Goal: Complete application form: Complete application form

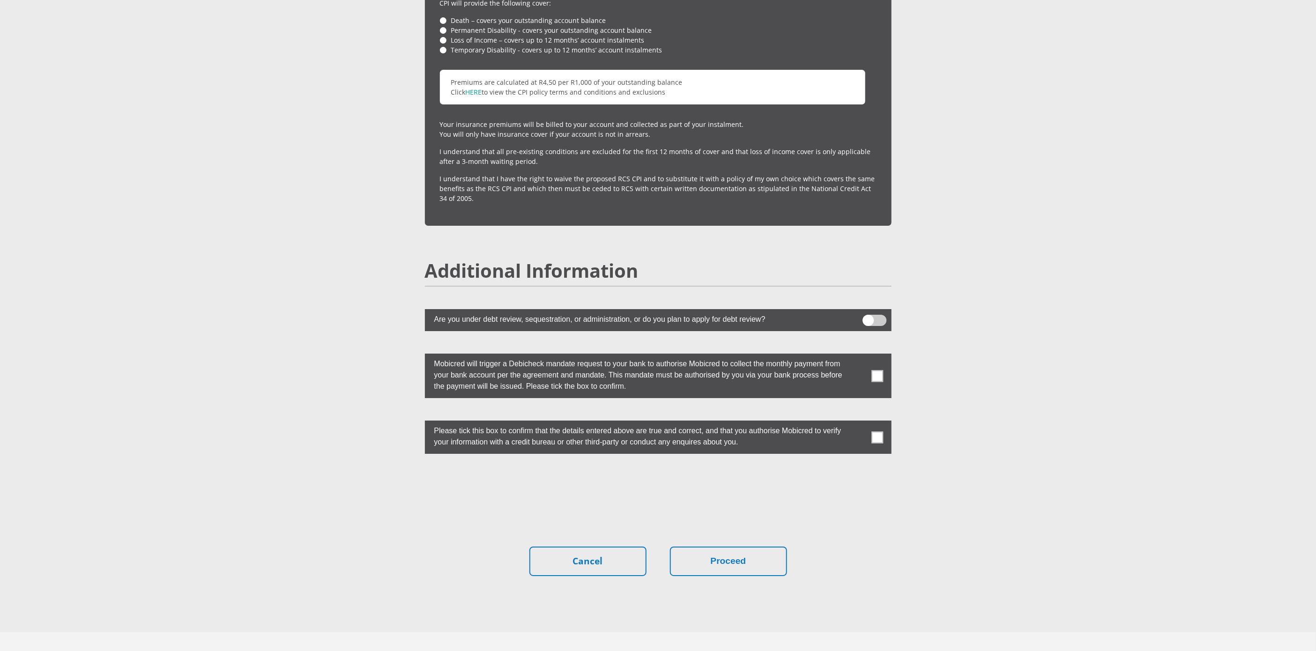
scroll to position [2322, 0]
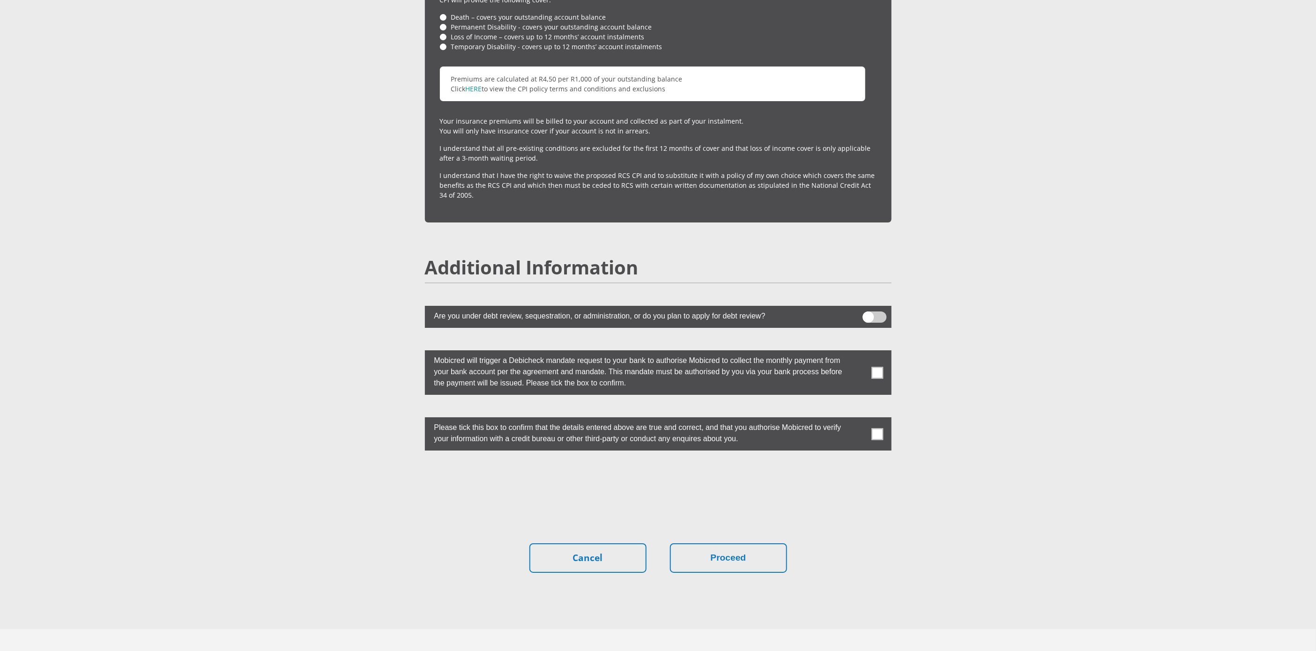
click at [879, 367] on span at bounding box center [878, 373] width 12 height 12
click at [859, 353] on input "checkbox" at bounding box center [859, 353] width 0 height 0
click at [882, 428] on span at bounding box center [878, 434] width 12 height 12
click at [859, 420] on input "checkbox" at bounding box center [859, 420] width 0 height 0
click at [881, 308] on label at bounding box center [658, 317] width 467 height 22
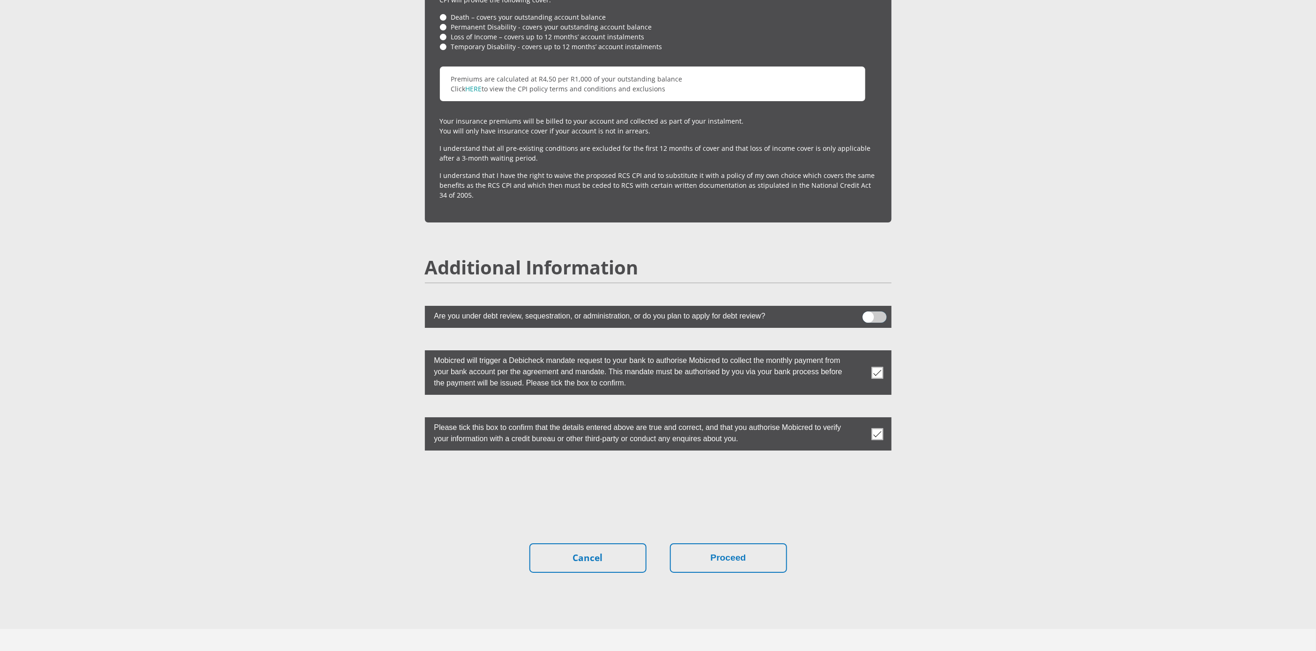
click at [868, 314] on input "checkbox" at bounding box center [868, 314] width 0 height 0
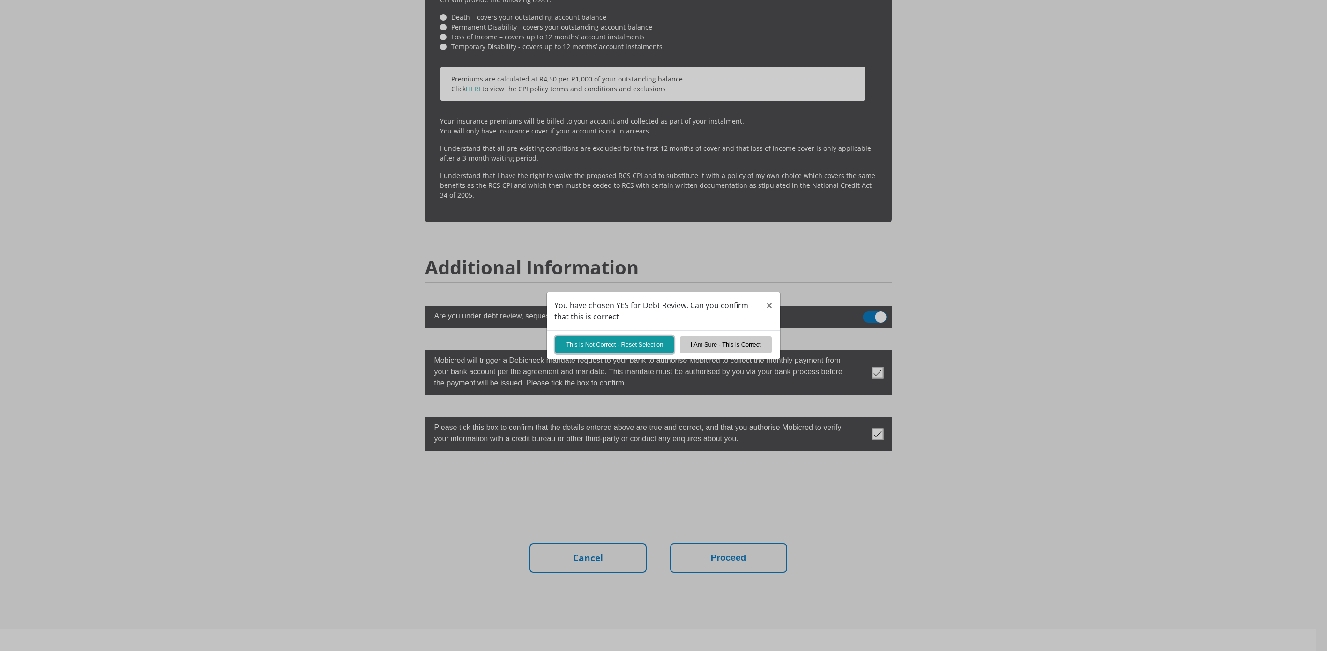
click at [633, 346] on button "This is Not Correct - Reset Selection" at bounding box center [614, 344] width 119 height 16
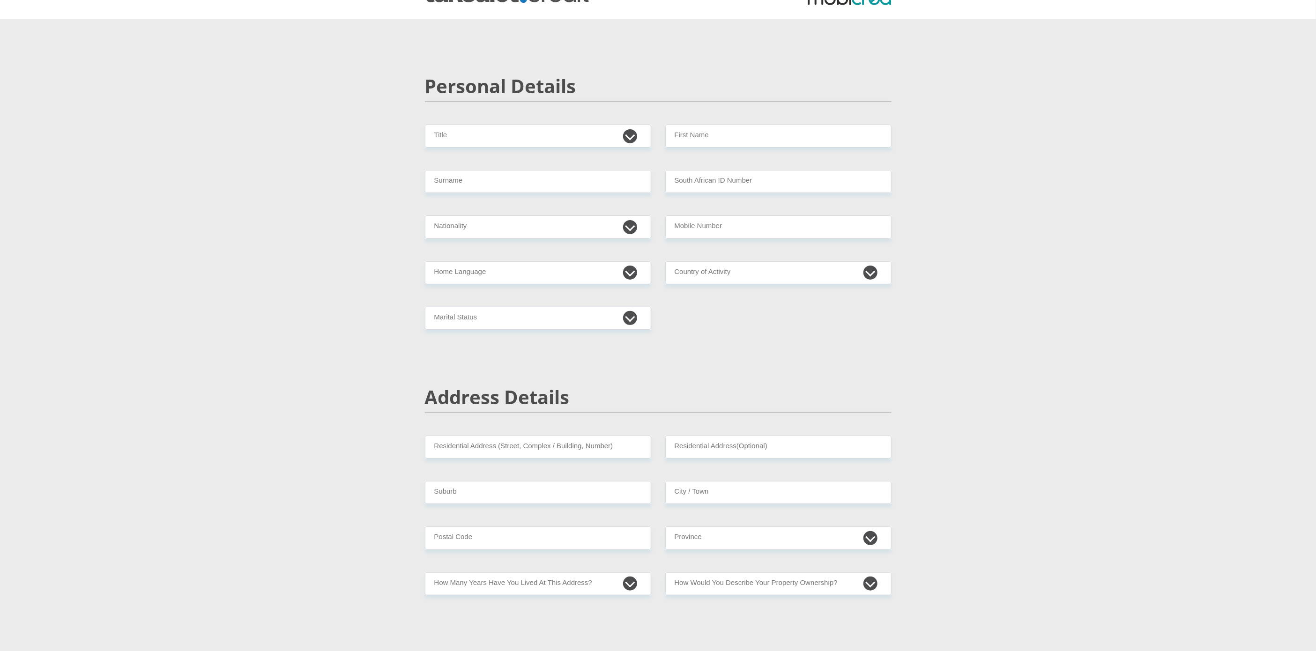
scroll to position [0, 0]
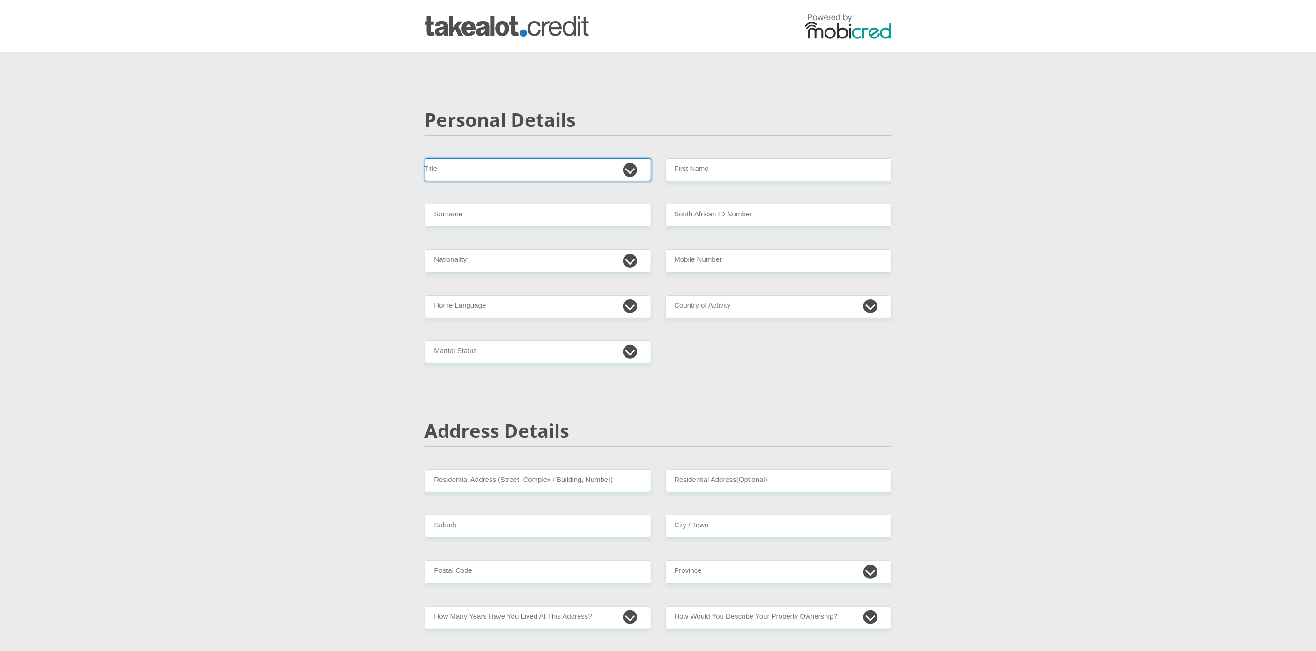
click at [637, 165] on select "Mr Ms Mrs Dr [PERSON_NAME]" at bounding box center [538, 169] width 226 height 23
select select "Mr"
click at [425, 158] on select "Mr Ms Mrs Dr [PERSON_NAME]" at bounding box center [538, 169] width 226 height 23
click at [709, 169] on input "First Name" at bounding box center [778, 169] width 226 height 23
type input "Tshepo"
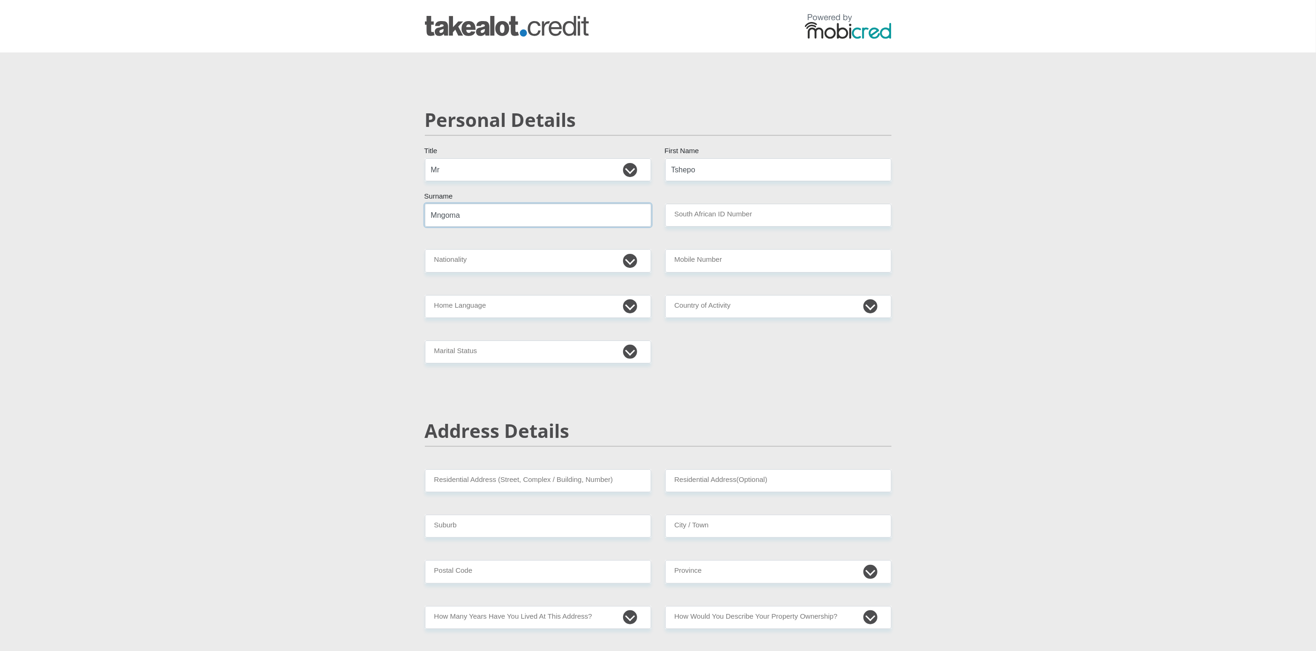
type input "Mngoma"
type input "8704095293089"
click at [629, 256] on select "[GEOGRAPHIC_DATA] [GEOGRAPHIC_DATA] [GEOGRAPHIC_DATA] [GEOGRAPHIC_DATA] [GEOGRA…" at bounding box center [538, 260] width 226 height 23
select select "ZAF"
click at [425, 250] on select "[GEOGRAPHIC_DATA] [GEOGRAPHIC_DATA] [GEOGRAPHIC_DATA] [GEOGRAPHIC_DATA] [GEOGRA…" at bounding box center [538, 260] width 226 height 23
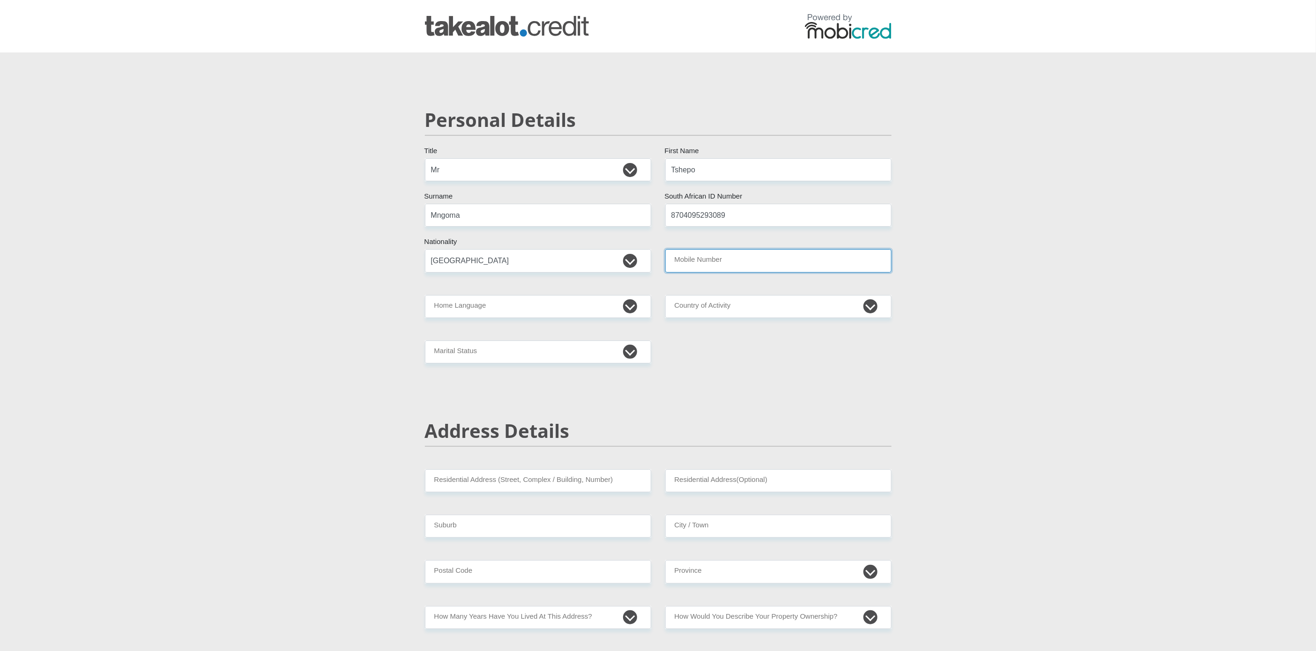
click at [723, 263] on input "Mobile Number" at bounding box center [778, 260] width 226 height 23
type input "0729717032"
click at [626, 305] on select "Afrikaans English Sepedi South Ndebele Southern Sotho Swati Tsonga Tswana Venda…" at bounding box center [538, 306] width 226 height 23
click at [425, 295] on select "Afrikaans English Sepedi South Ndebele Southern Sotho Swati Tsonga Tswana Venda…" at bounding box center [538, 306] width 226 height 23
click at [639, 308] on select "Afrikaans English Sepedi South Ndebele Southern Sotho Swati Tsonga Tswana Venda…" at bounding box center [538, 306] width 226 height 23
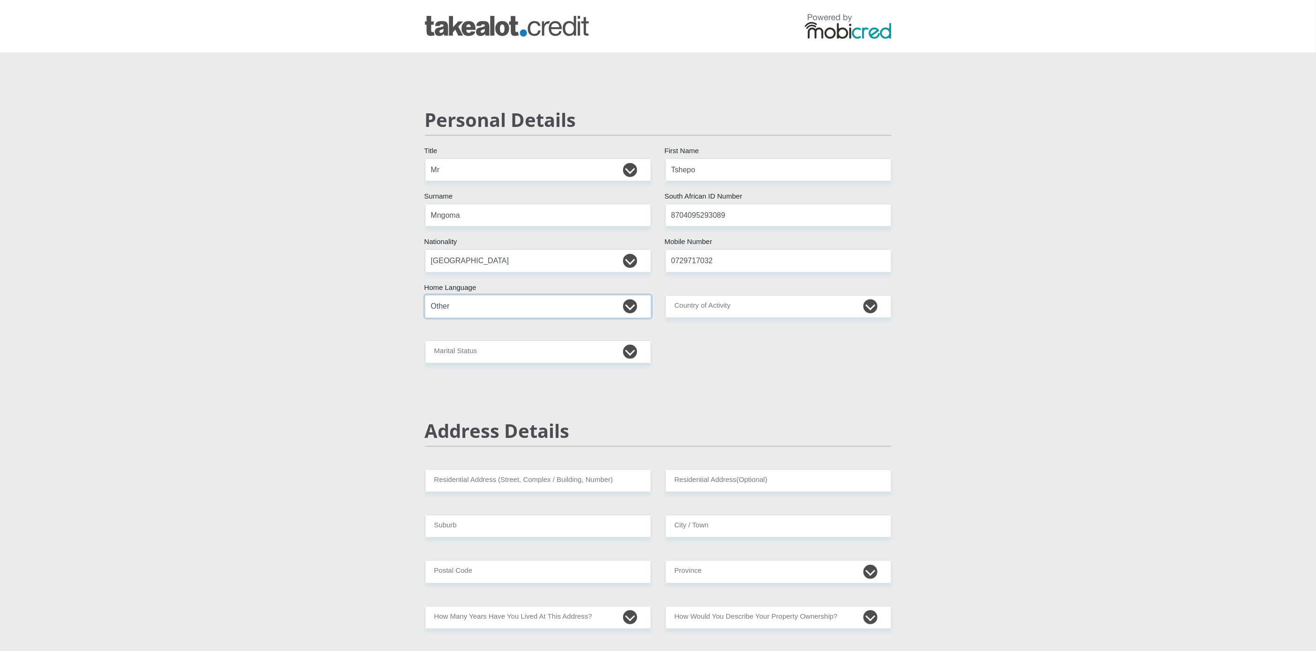
select select "[DATE]"
click at [425, 295] on select "Afrikaans English Sepedi South Ndebele Southern Sotho Swati Tsonga Tswana Venda…" at bounding box center [538, 306] width 226 height 23
click at [772, 305] on select "[GEOGRAPHIC_DATA] [GEOGRAPHIC_DATA] [GEOGRAPHIC_DATA] [GEOGRAPHIC_DATA] [GEOGRA…" at bounding box center [778, 306] width 226 height 23
select select "ZAF"
click at [665, 295] on select "[GEOGRAPHIC_DATA] [GEOGRAPHIC_DATA] [GEOGRAPHIC_DATA] [GEOGRAPHIC_DATA] [GEOGRA…" at bounding box center [778, 306] width 226 height 23
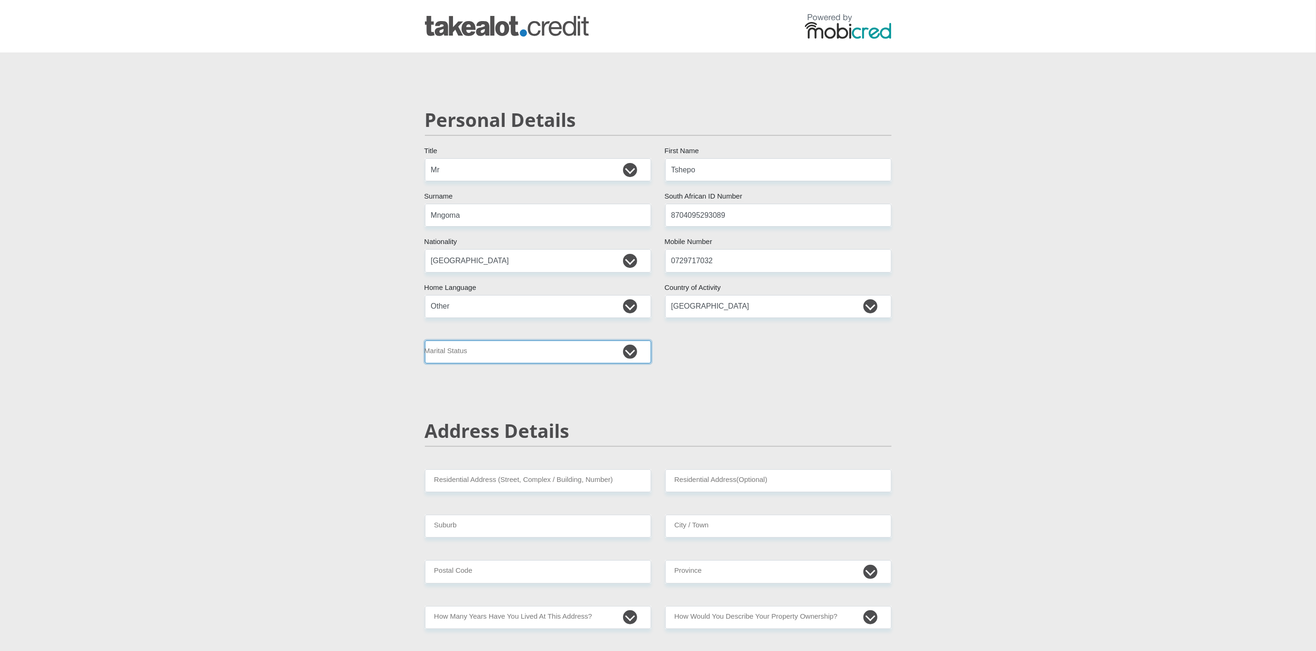
click at [635, 354] on select "Married ANC Single Divorced Widowed Married COP or Customary Law" at bounding box center [538, 352] width 226 height 23
select select "2"
click at [425, 341] on select "Married ANC Single Divorced Widowed Married COP or Customary Law" at bounding box center [538, 352] width 226 height 23
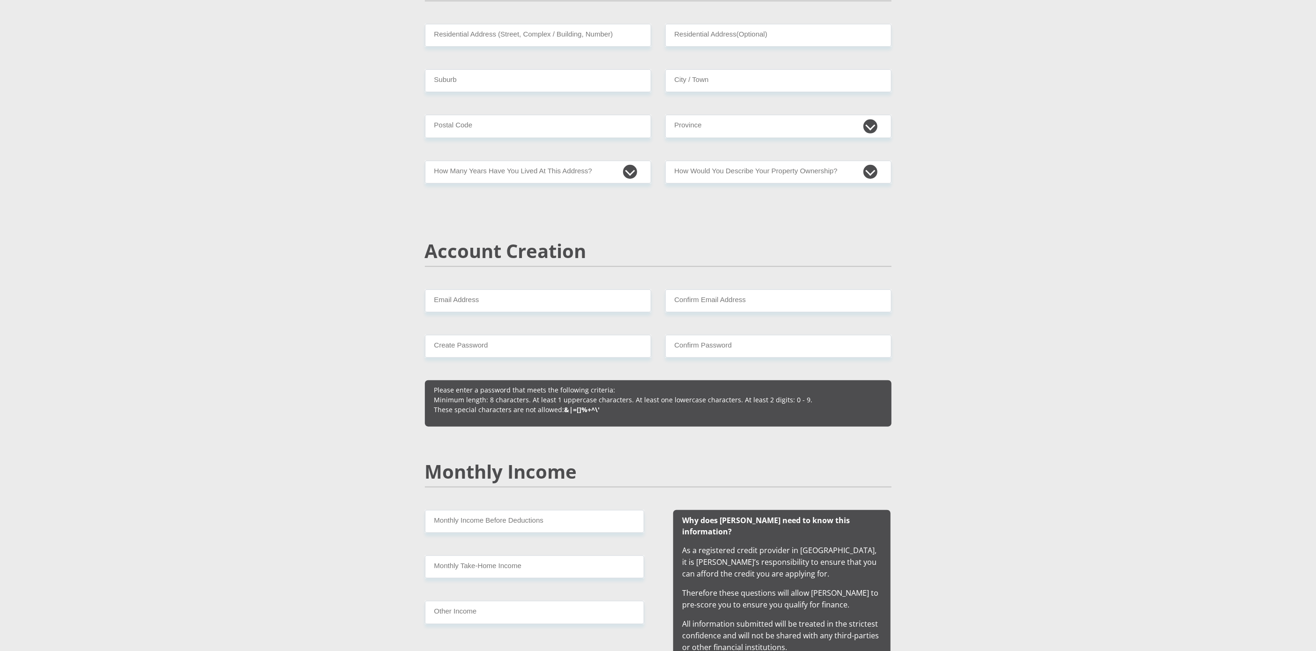
scroll to position [368, 0]
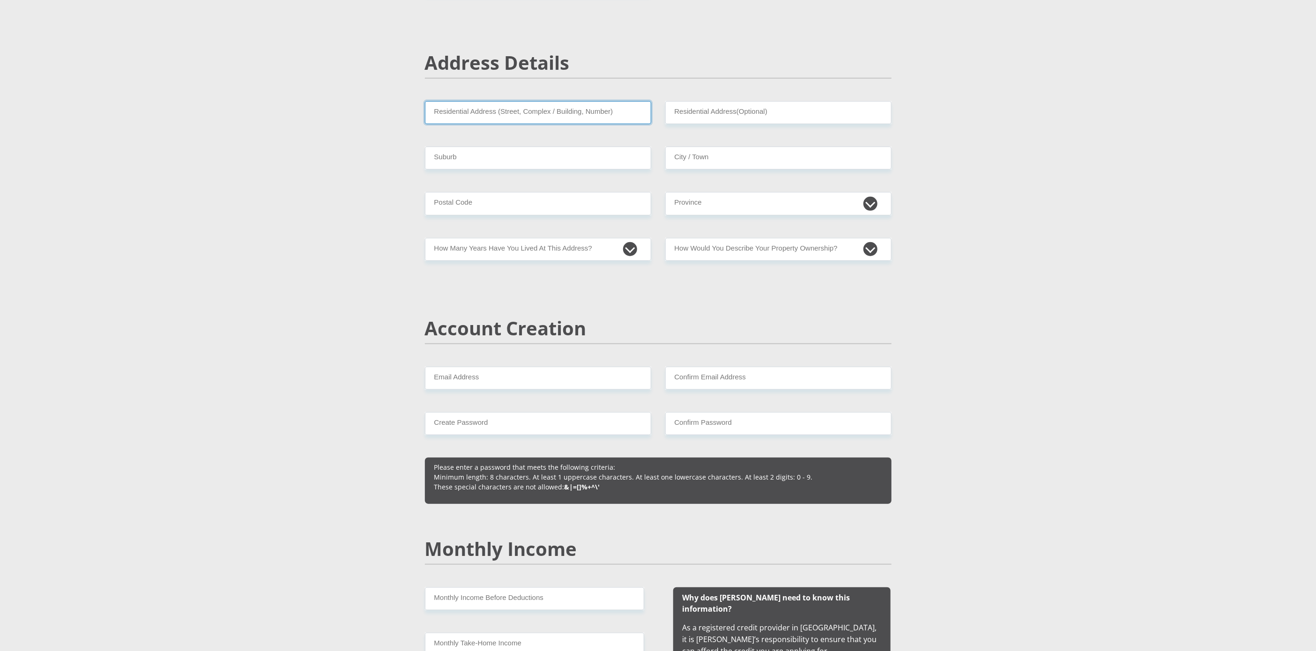
click at [609, 114] on input "Residential Address (Street, Complex / Building, Number)" at bounding box center [538, 112] width 226 height 23
type input "9855"
type input "[GEOGRAPHIC_DATA]"
type input "Kwa-Thema"
type input "Springs"
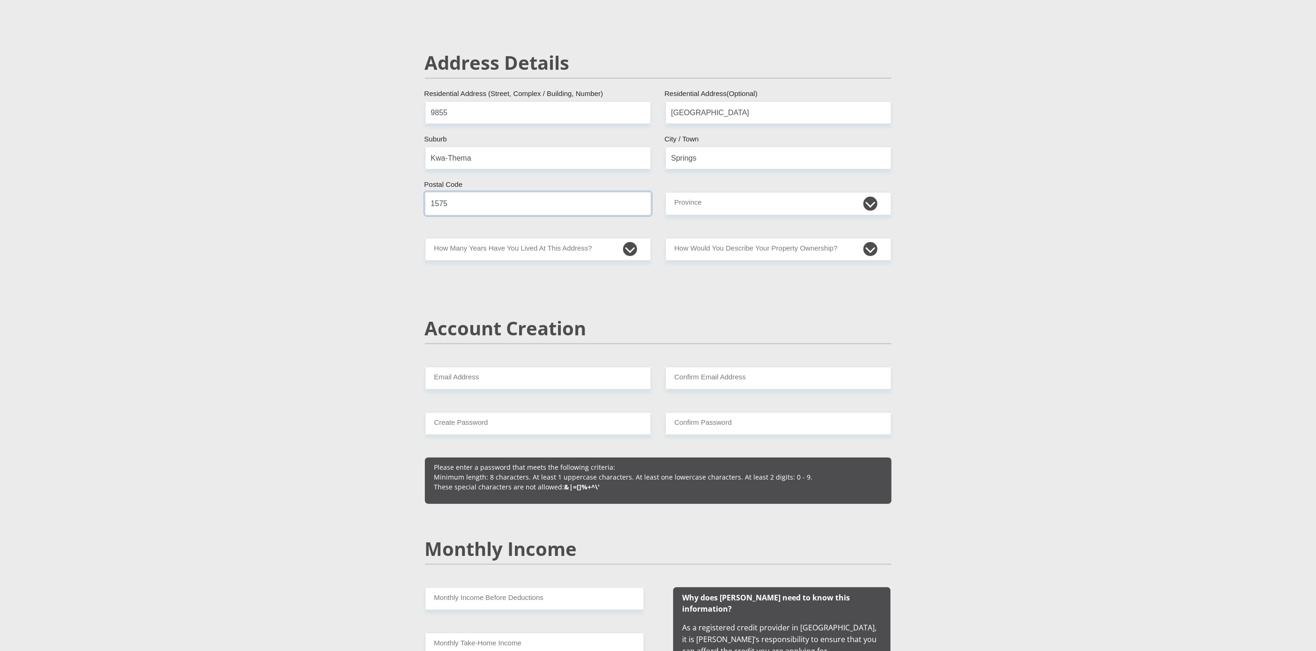
type input "1575"
drag, startPoint x: 865, startPoint y: 205, endPoint x: 858, endPoint y: 209, distance: 8.2
click at [865, 205] on select "Eastern Cape Free State [GEOGRAPHIC_DATA] [GEOGRAPHIC_DATA][DATE] [GEOGRAPHIC_D…" at bounding box center [778, 203] width 226 height 23
select select "Gauteng"
click at [665, 193] on select "Eastern Cape Free State [GEOGRAPHIC_DATA] [GEOGRAPHIC_DATA][DATE] [GEOGRAPHIC_D…" at bounding box center [778, 203] width 226 height 23
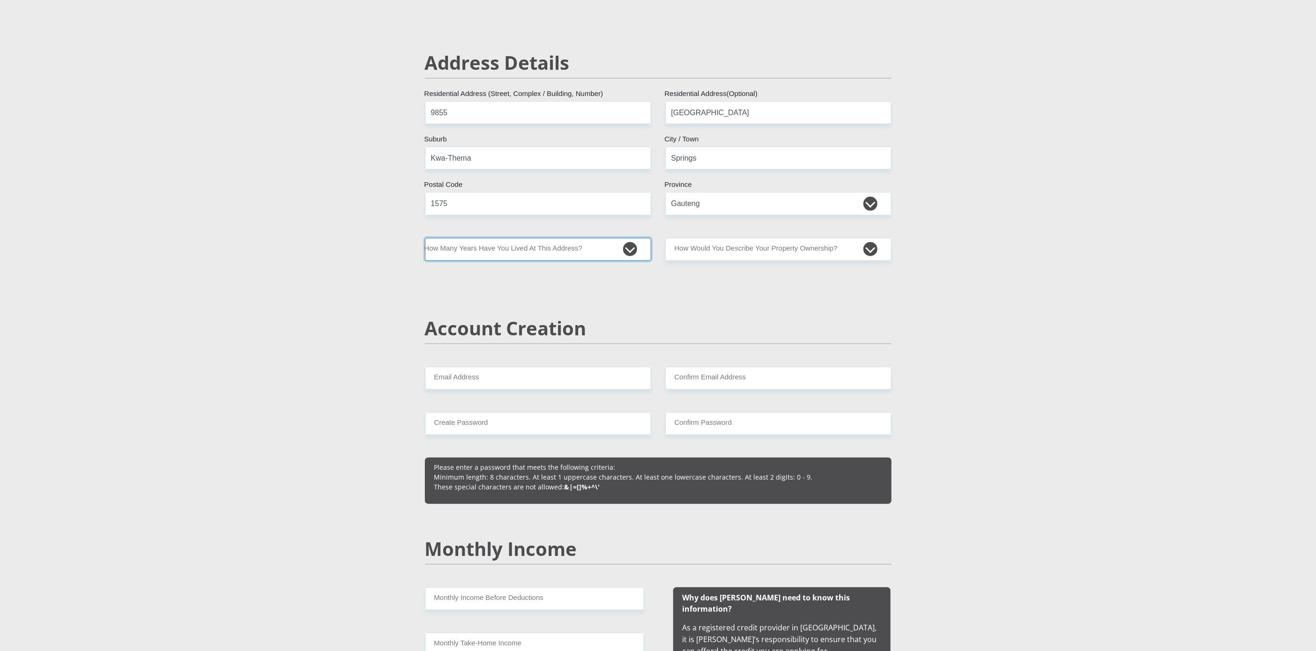
click at [629, 250] on select "less than 1 year 1-3 years 3-5 years 5+ years" at bounding box center [538, 249] width 226 height 23
select select "5"
click at [425, 239] on select "less than 1 year 1-3 years 3-5 years 5+ years" at bounding box center [538, 249] width 226 height 23
click at [869, 251] on select "Owned Rented Family Owned Company Dwelling" at bounding box center [778, 249] width 226 height 23
select select "parents"
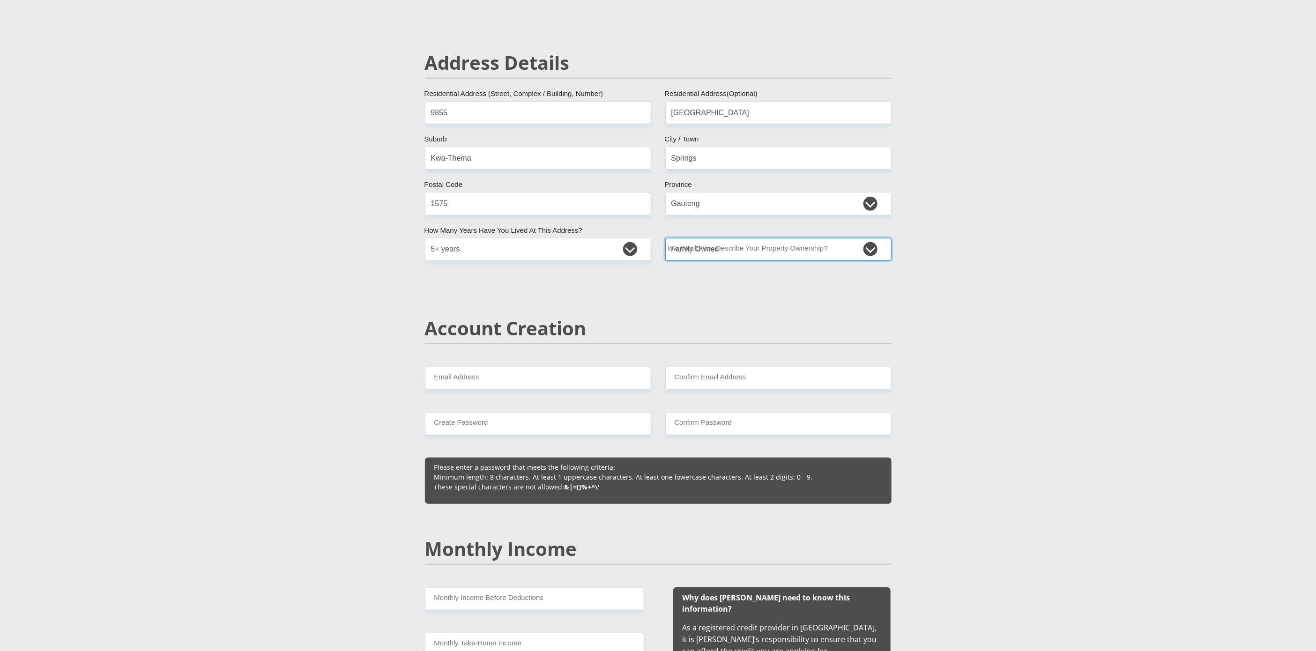
click at [665, 239] on select "Owned Rented Family Owned Company Dwelling" at bounding box center [778, 249] width 226 height 23
click at [638, 381] on input "Email Address" at bounding box center [538, 378] width 226 height 23
type input "[EMAIL_ADDRESS][DOMAIN_NAME]"
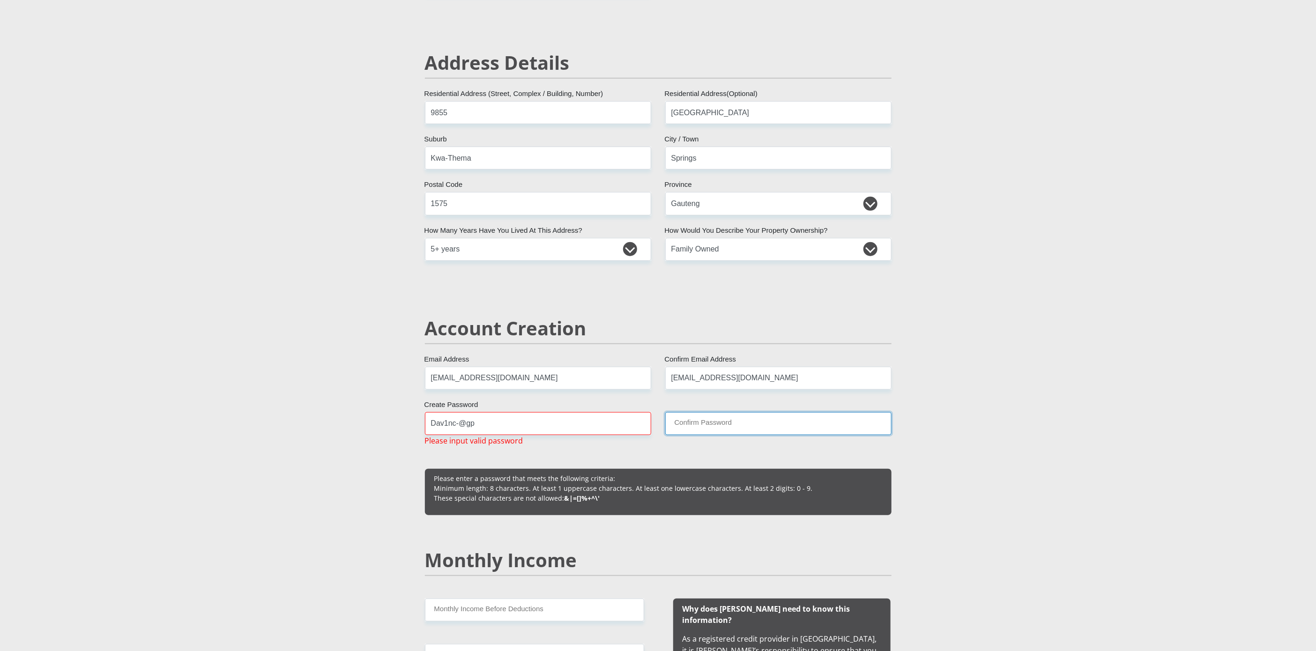
click at [725, 424] on input "Confirm Password" at bounding box center [778, 423] width 226 height 23
drag, startPoint x: 566, startPoint y: 426, endPoint x: 415, endPoint y: 425, distance: 150.4
type input "Dav1nc-gp"
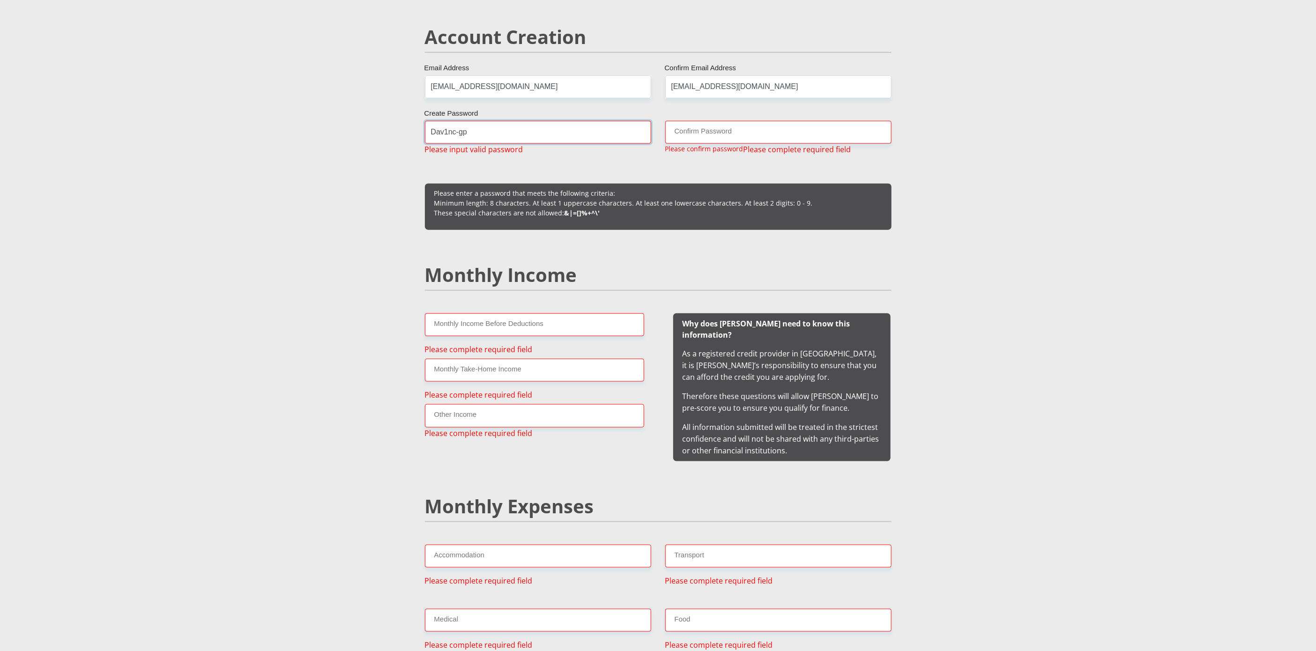
scroll to position [664, 0]
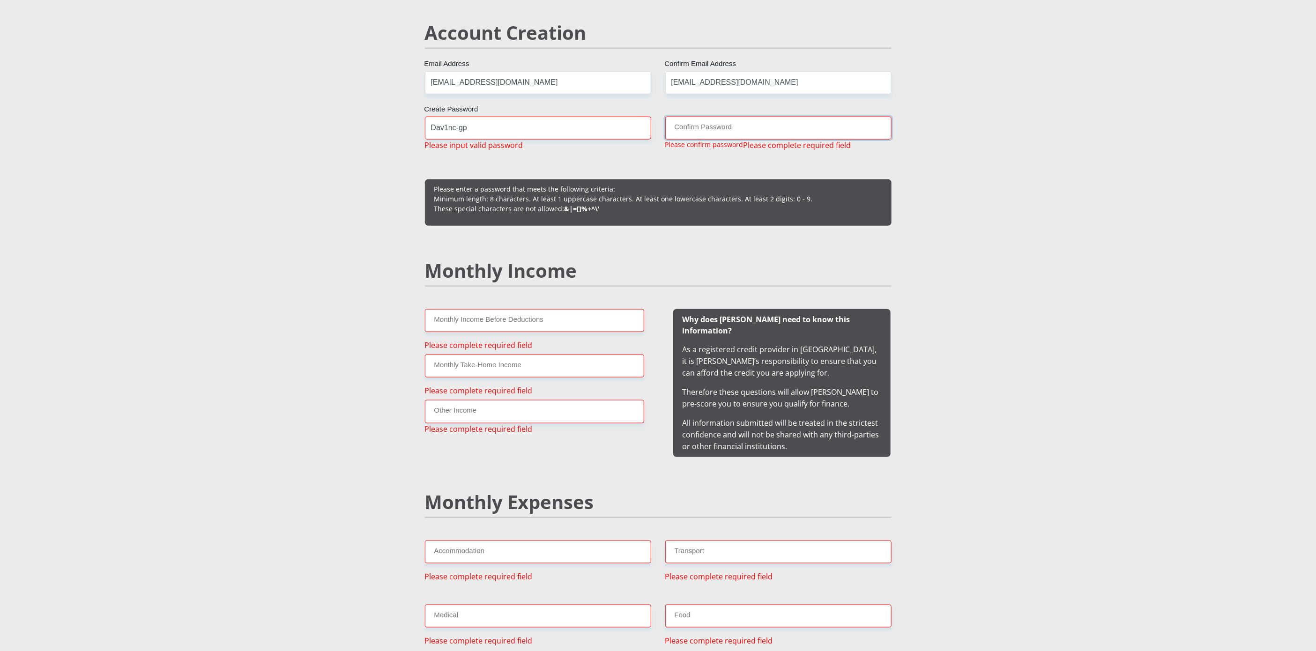
click at [719, 131] on input "Confirm Password" at bounding box center [778, 128] width 226 height 23
click at [744, 125] on input "Confirm Password" at bounding box center [778, 128] width 226 height 23
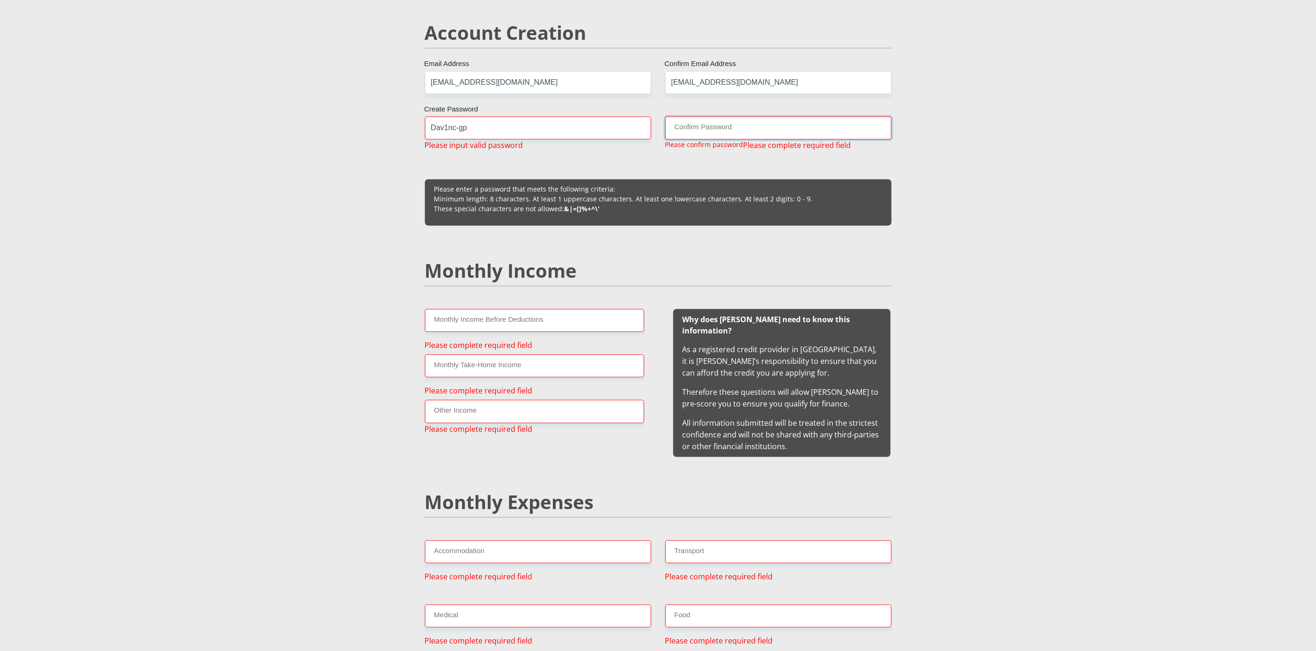
click at [744, 125] on input "Confirm Password" at bounding box center [778, 128] width 226 height 23
drag, startPoint x: 744, startPoint y: 128, endPoint x: 716, endPoint y: 128, distance: 28.6
click at [716, 128] on input "Confirm Password" at bounding box center [778, 128] width 226 height 23
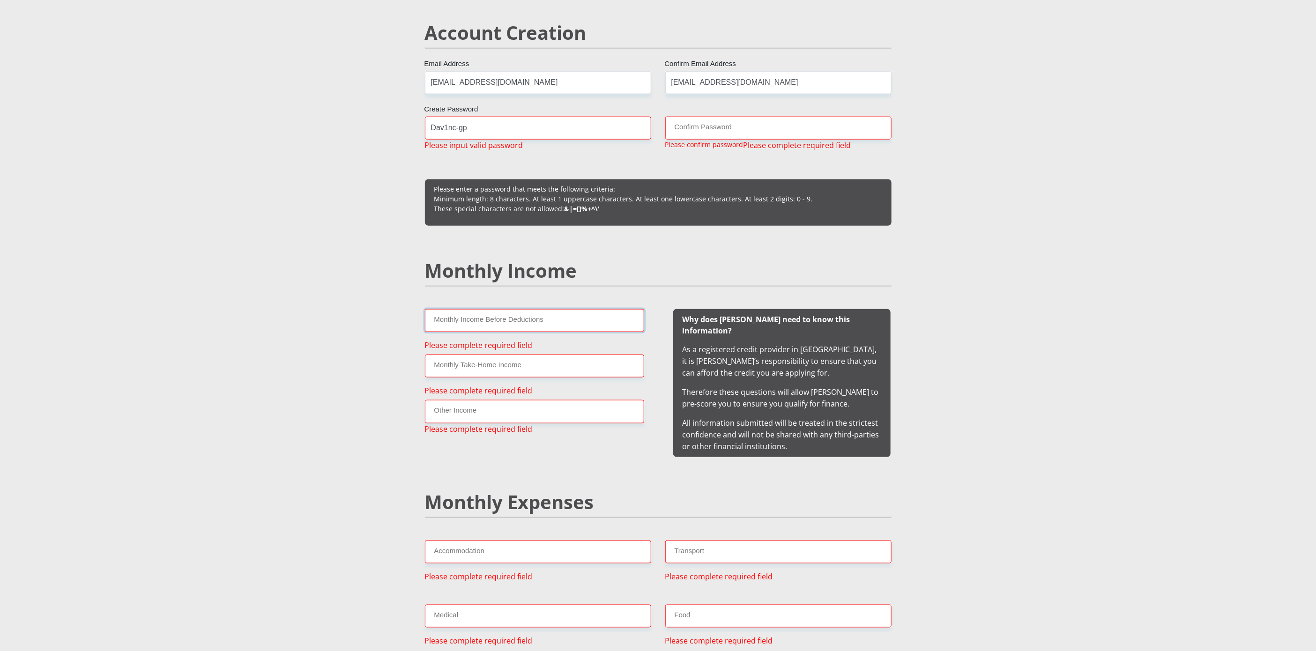
click at [557, 316] on input "Monthly Income Before Deductions" at bounding box center [534, 320] width 219 height 23
type input "1"
drag, startPoint x: 314, startPoint y: 100, endPoint x: 289, endPoint y: 98, distance: 25.3
click at [518, 319] on input "Monthly Income Before Deductions" at bounding box center [534, 320] width 219 height 23
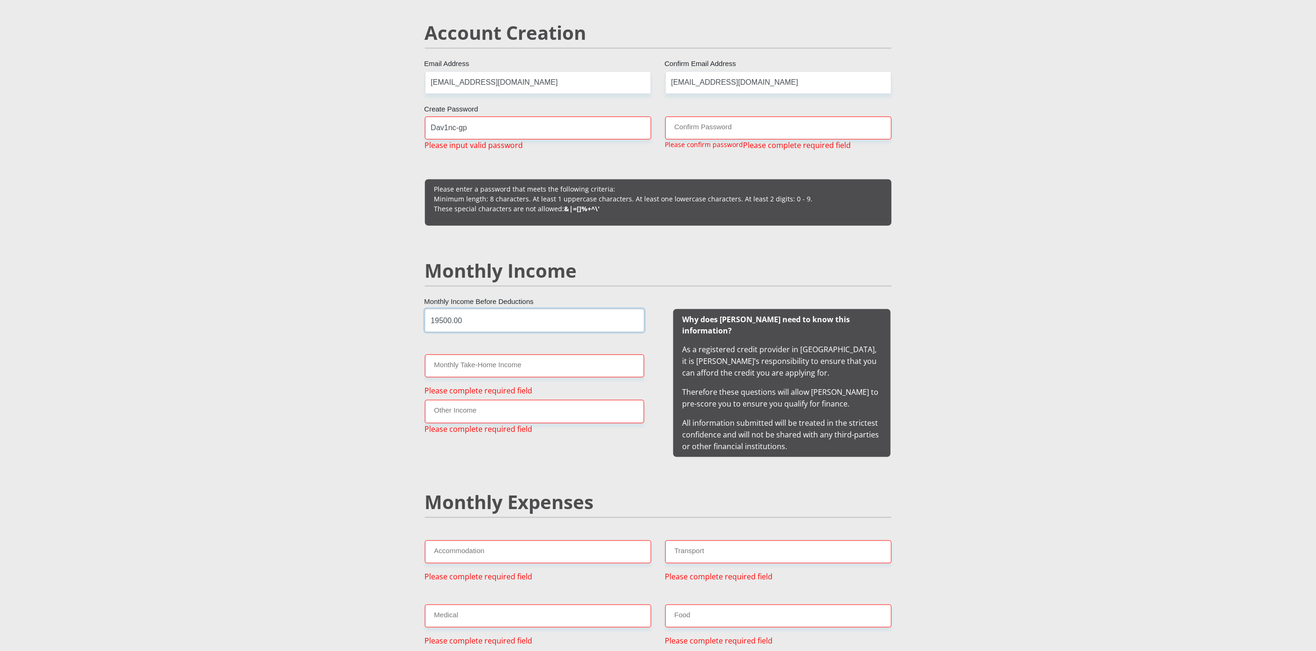
type input "19500.00"
click at [505, 371] on input "Monthly Take-Home Income" at bounding box center [534, 366] width 219 height 23
type input "14500.00"
click at [498, 410] on input "Other Income" at bounding box center [534, 411] width 219 height 23
type input "0.00"
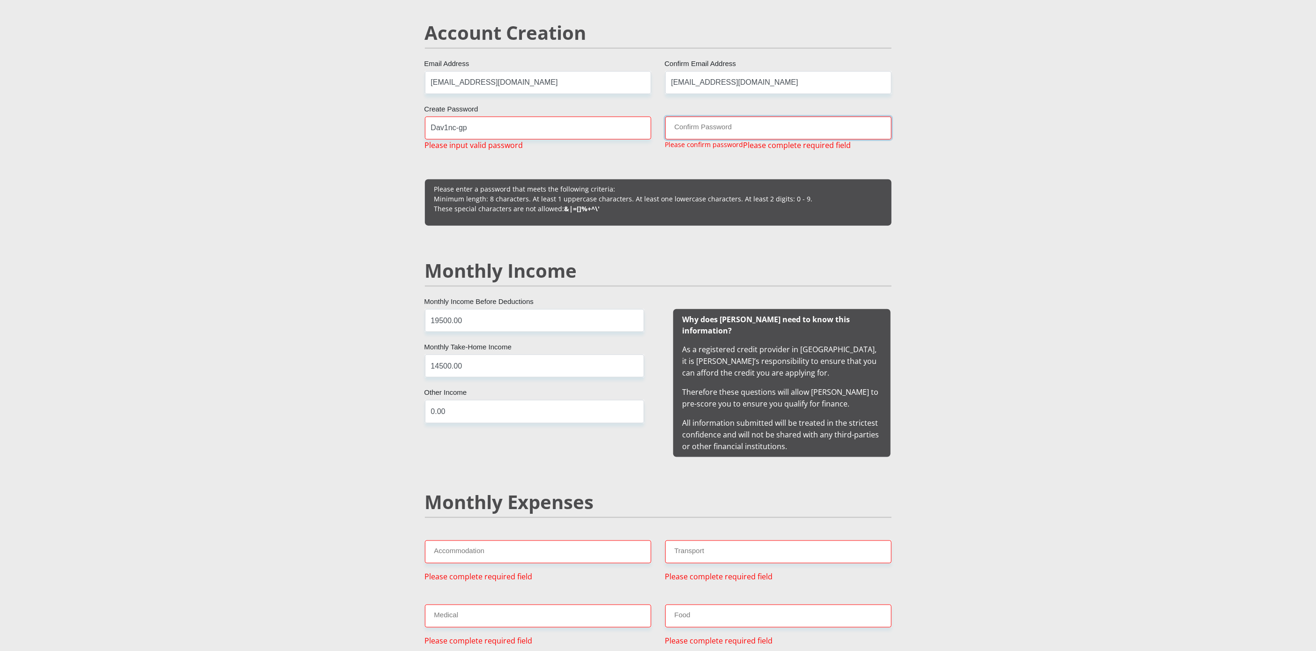
click at [683, 126] on input "Confirm Password" at bounding box center [778, 128] width 226 height 23
click at [459, 131] on input "Dav1nc-gp" at bounding box center [538, 128] width 226 height 23
drag, startPoint x: 481, startPoint y: 132, endPoint x: 417, endPoint y: 137, distance: 64.8
type input "Dav1ncgp2"
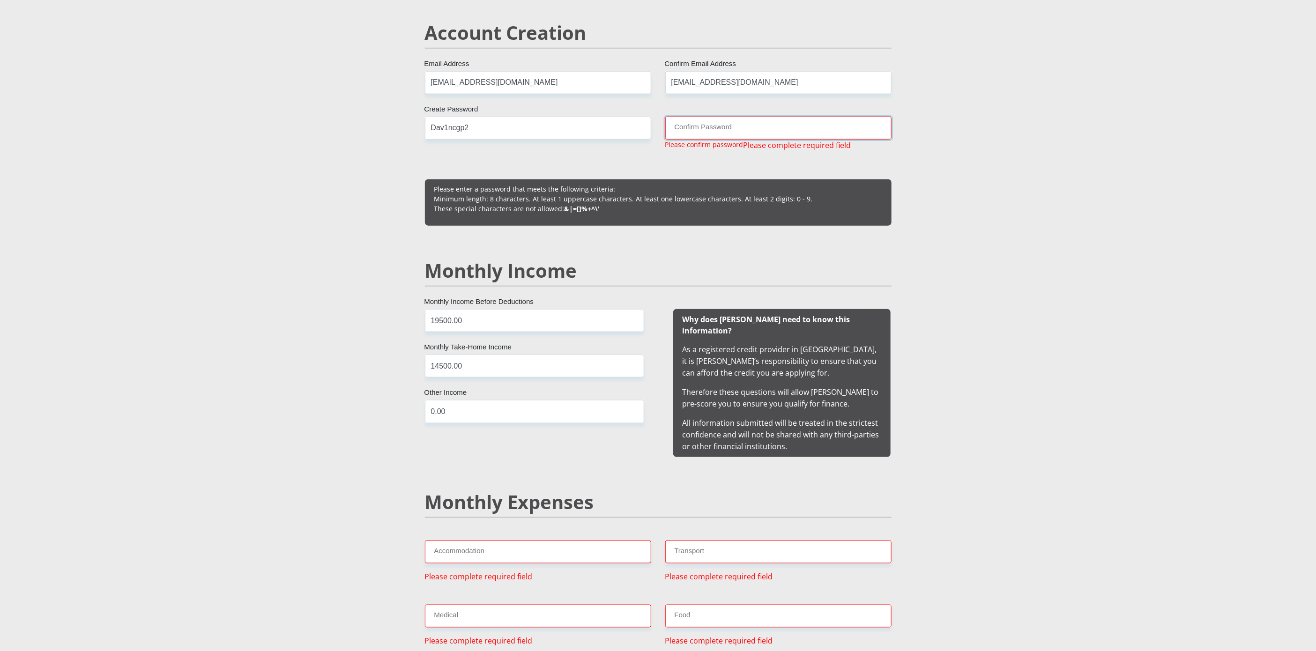
click at [742, 134] on input "Confirm Password" at bounding box center [778, 128] width 226 height 23
paste input "Dav1ncgp2"
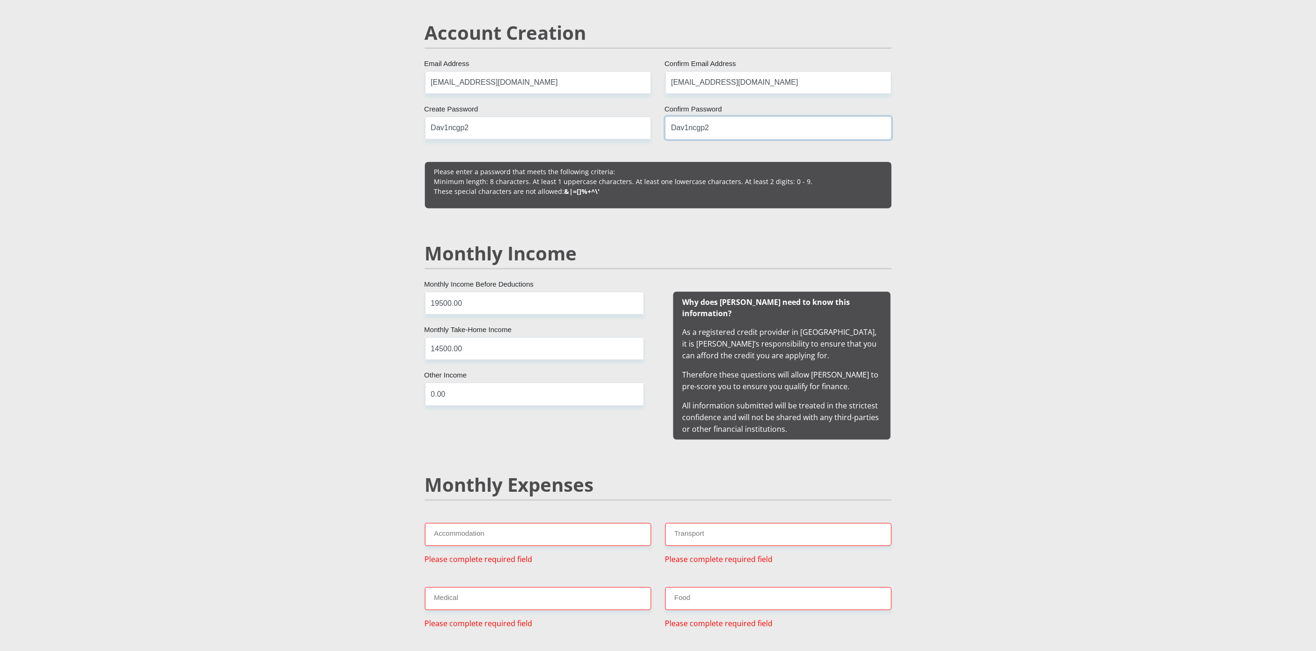
type input "Dav1ncgp2"
click at [471, 131] on input "Dav1ncgp2" at bounding box center [538, 128] width 226 height 23
type input "Dav1nc1gp"
click at [730, 126] on input "Dav1ncgp2" at bounding box center [778, 128] width 226 height 23
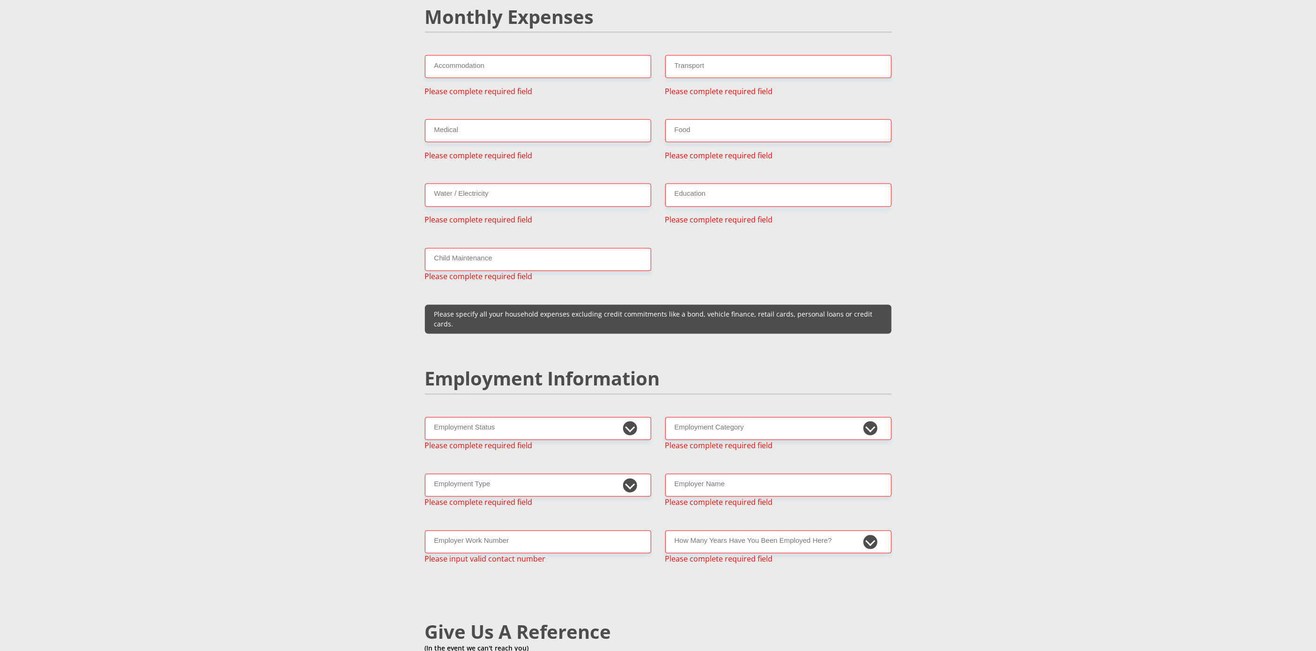
scroll to position [1042, 0]
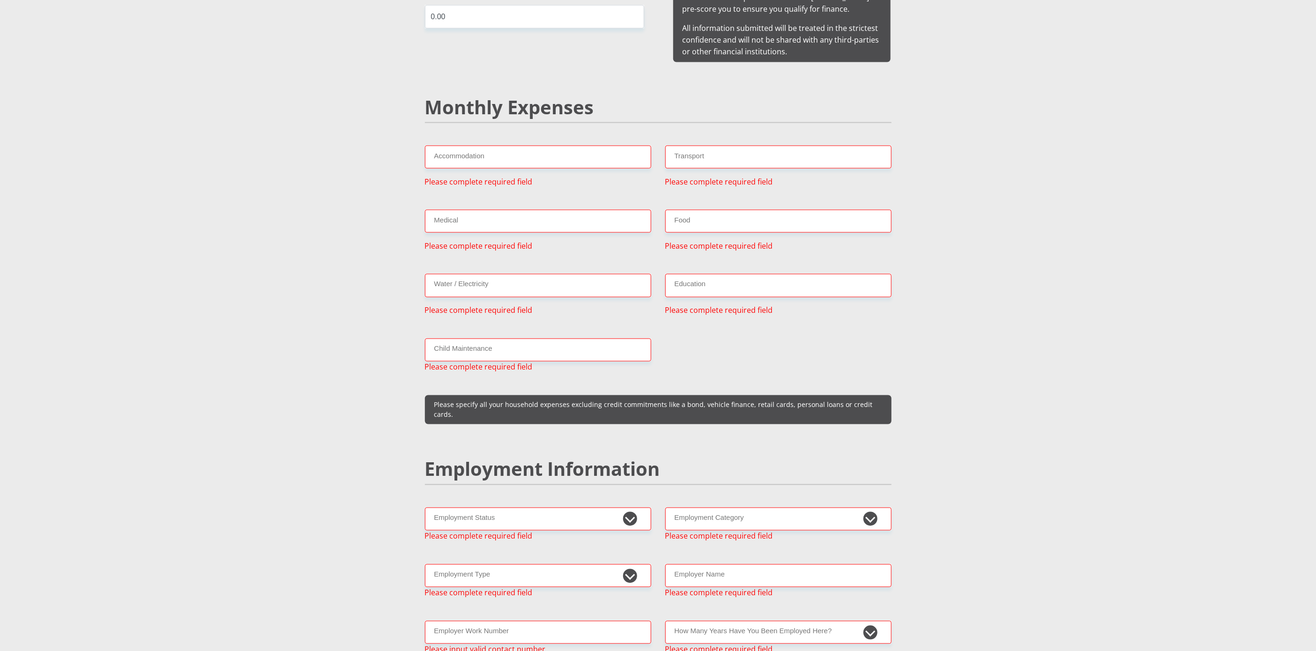
type input "Dav1nc1gp"
click at [631, 148] on input "Accommodation" at bounding box center [538, 157] width 226 height 23
type input "0.00"
click at [713, 146] on input "Transport" at bounding box center [778, 157] width 226 height 23
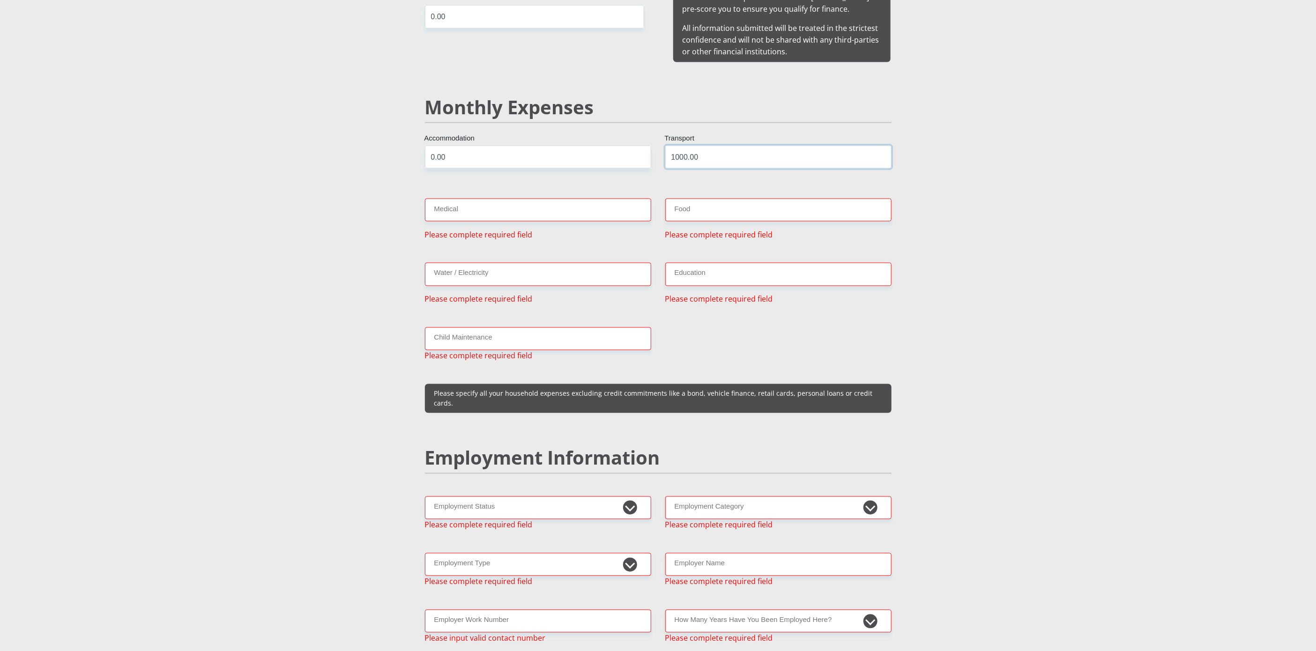
type input "1000.00"
click at [631, 201] on input "Medical" at bounding box center [538, 210] width 226 height 23
type input "0.00"
click at [743, 206] on input "Food" at bounding box center [778, 210] width 226 height 23
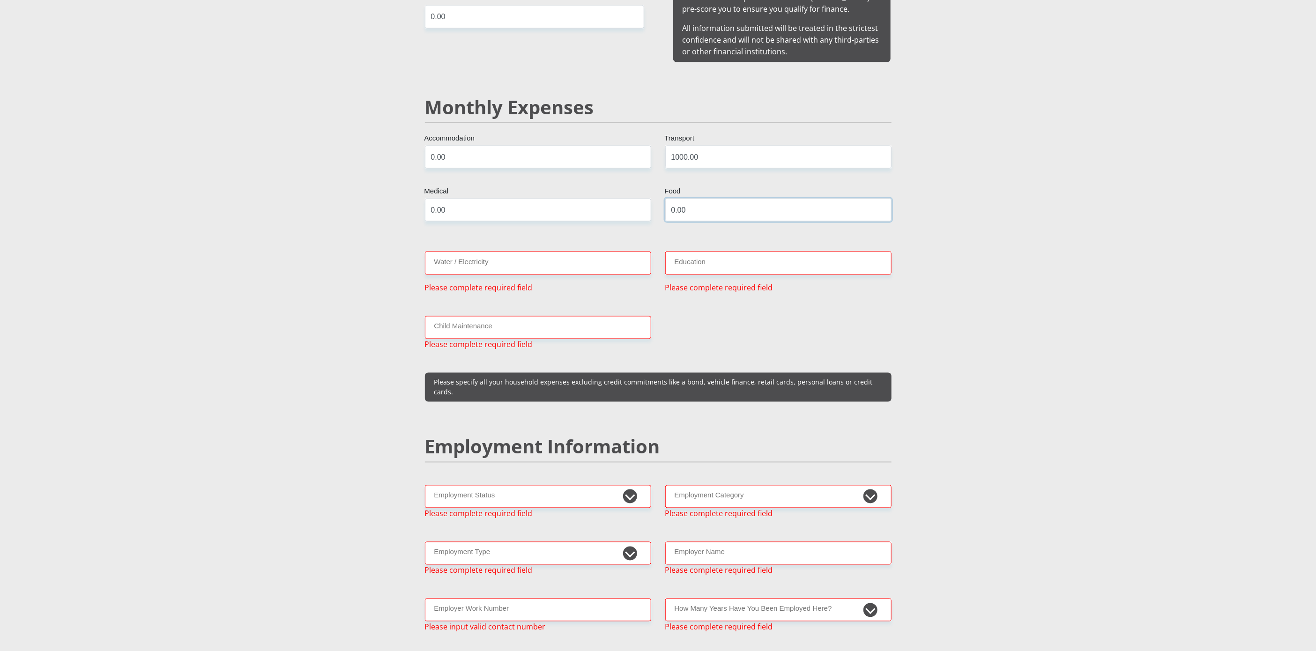
type input "0.00"
click at [569, 254] on input "Water / Electricity" at bounding box center [538, 263] width 226 height 23
type input "0.00"
click at [723, 257] on input "Education" at bounding box center [778, 263] width 226 height 23
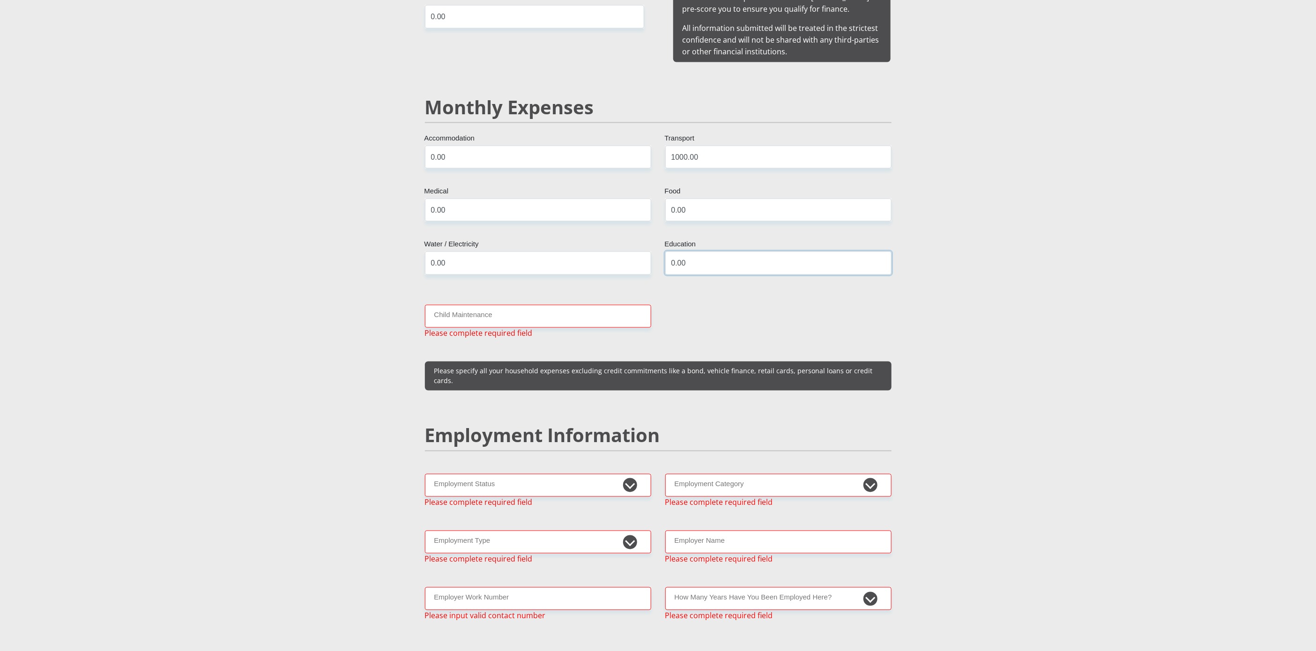
type input "0.00"
click at [477, 311] on input "Child Maintenance" at bounding box center [538, 316] width 226 height 23
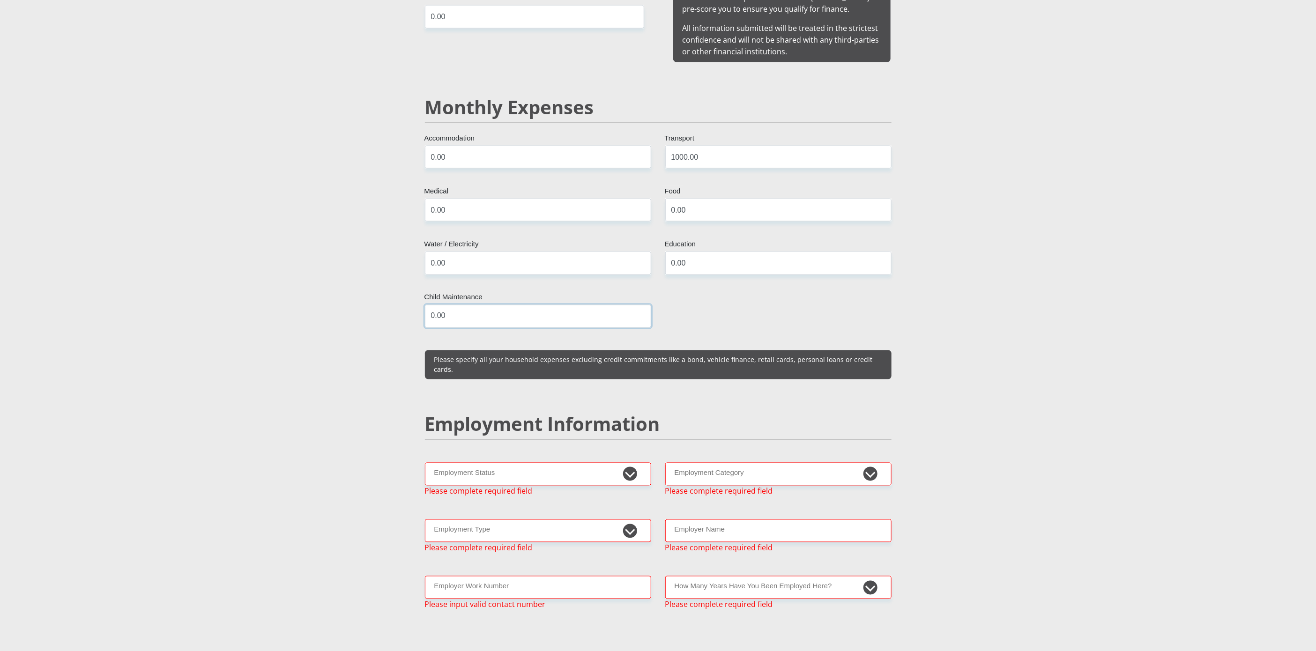
type input "0.00"
click at [1022, 309] on section "Personal Details Mr Ms Mrs Dr [PERSON_NAME] Title Tshepo First Name Mngoma Surn…" at bounding box center [658, 499] width 1316 height 2977
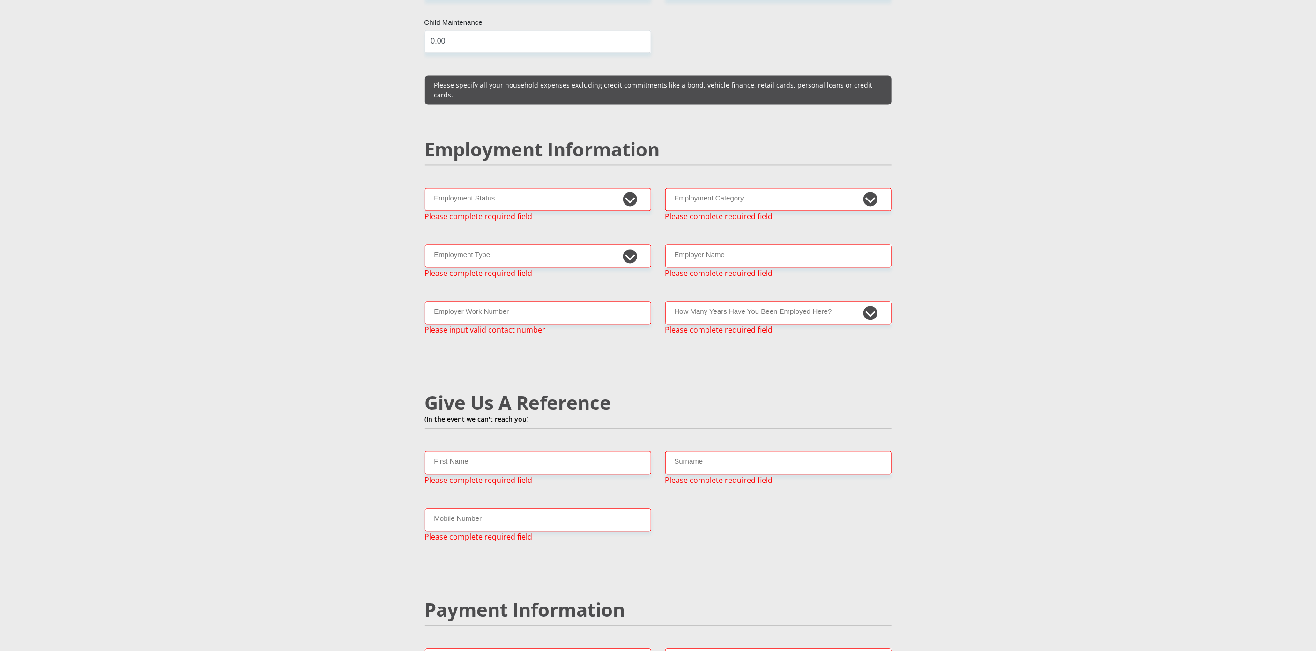
scroll to position [1323, 0]
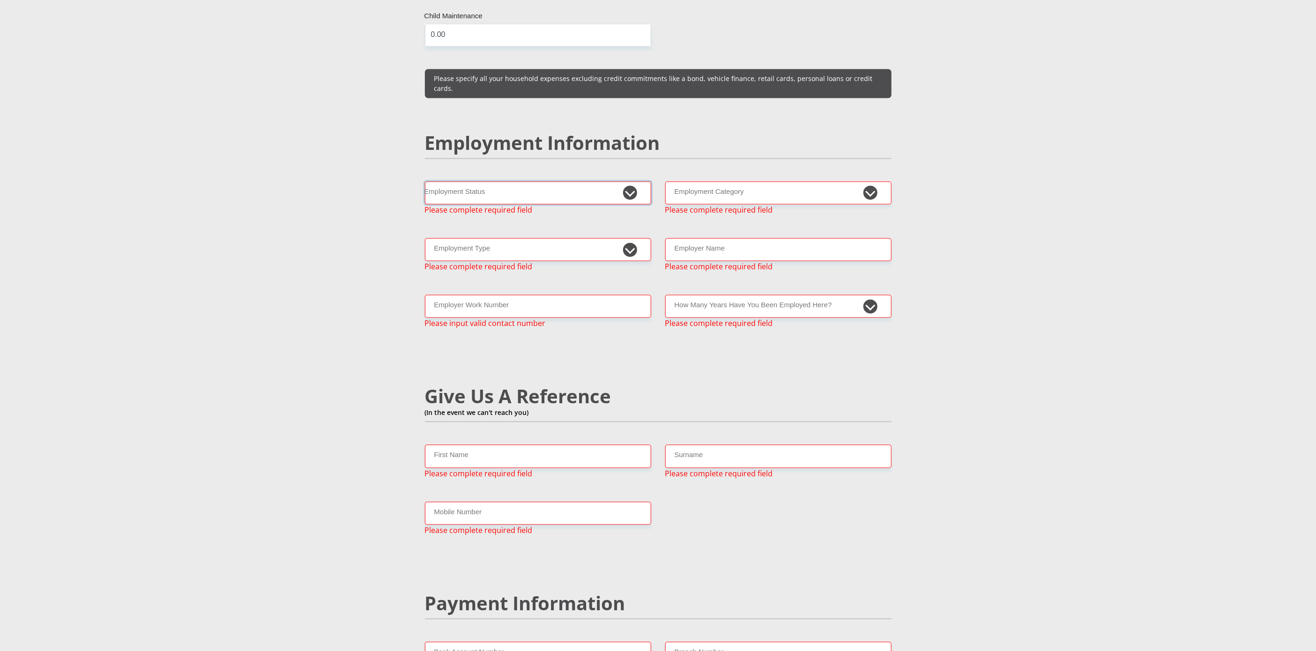
click at [635, 181] on select "Permanent/Full-time Part-time/Casual [DEMOGRAPHIC_DATA] Worker Self-Employed Ho…" at bounding box center [538, 192] width 226 height 23
select select "1"
click at [425, 181] on select "Permanent/Full-time Part-time/Casual [DEMOGRAPHIC_DATA] Worker Self-Employed Ho…" at bounding box center [538, 192] width 226 height 23
click at [870, 181] on select "AGRICULTURE ALCOHOL & TOBACCO CONSTRUCTION MATERIALS METALLURGY EQUIPMENT FOR R…" at bounding box center [778, 192] width 226 height 23
click at [665, 181] on select "AGRICULTURE ALCOHOL & TOBACCO CONSTRUCTION MATERIALS METALLURGY EQUIPMENT FOR R…" at bounding box center [778, 192] width 226 height 23
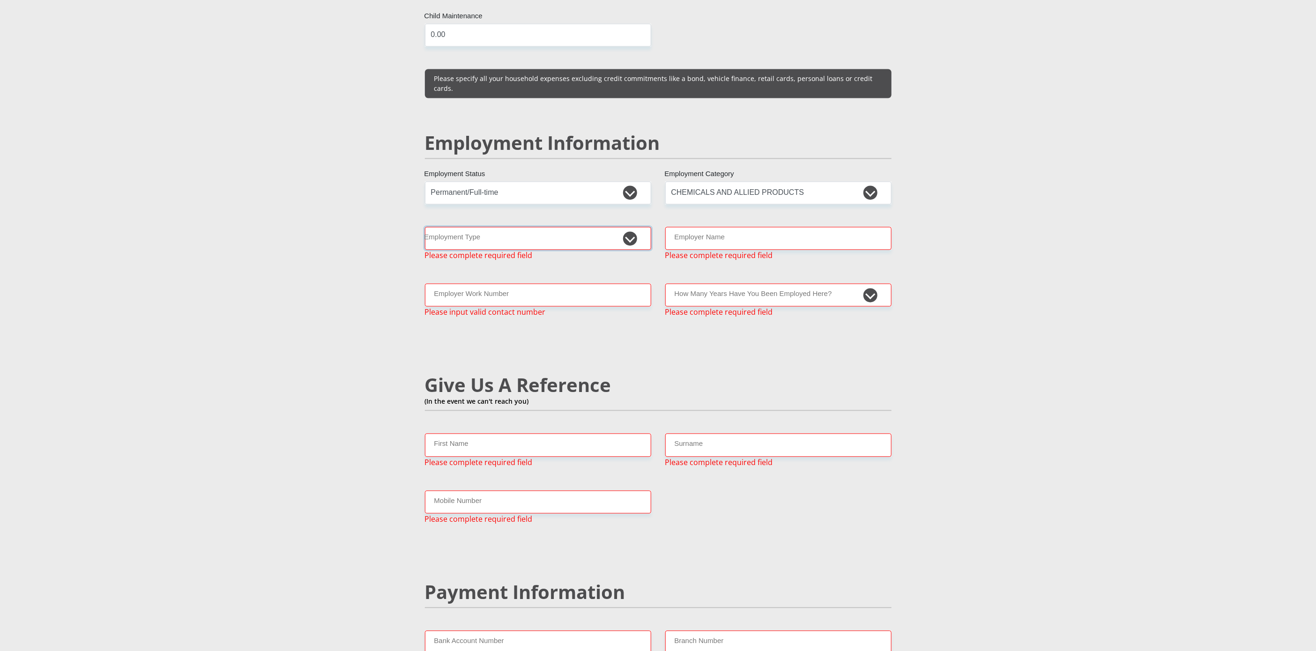
click at [635, 227] on select "College/Lecturer Craft Seller Creative Driver Executive Farmer Forces - Non Com…" at bounding box center [538, 238] width 226 height 23
click at [858, 181] on select "AGRICULTURE ALCOHOL & TOBACCO CONSTRUCTION MATERIALS METALLURGY EQUIPMENT FOR R…" at bounding box center [778, 192] width 226 height 23
select select "75"
click at [665, 181] on select "AGRICULTURE ALCOHOL & TOBACCO CONSTRUCTION MATERIALS METALLURGY EQUIPMENT FOR R…" at bounding box center [778, 192] width 226 height 23
click at [630, 227] on select "College/Lecturer Craft Seller Creative Driver Executive Farmer Forces - Non Com…" at bounding box center [538, 238] width 226 height 23
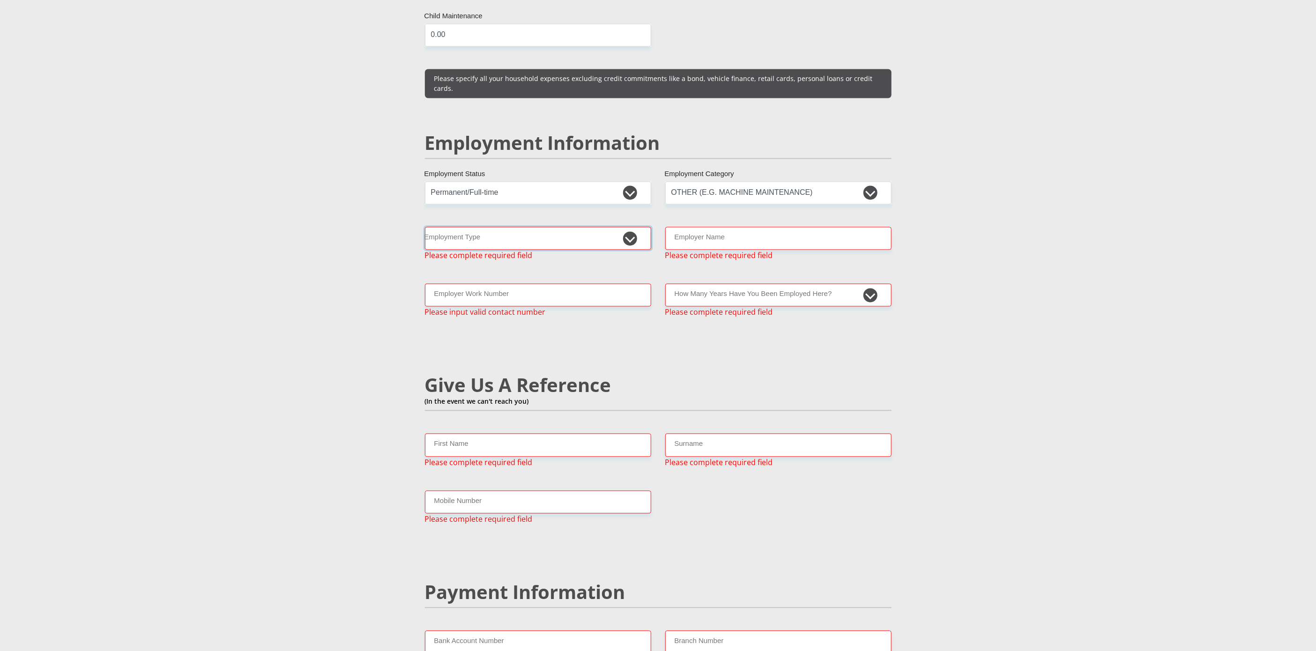
select select "Production/Manufacturing"
click at [425, 227] on select "College/Lecturer Craft Seller Creative Driver Executive Farmer Forces - Non Com…" at bounding box center [538, 238] width 226 height 23
click at [792, 227] on input "Employer Name" at bounding box center [778, 238] width 226 height 23
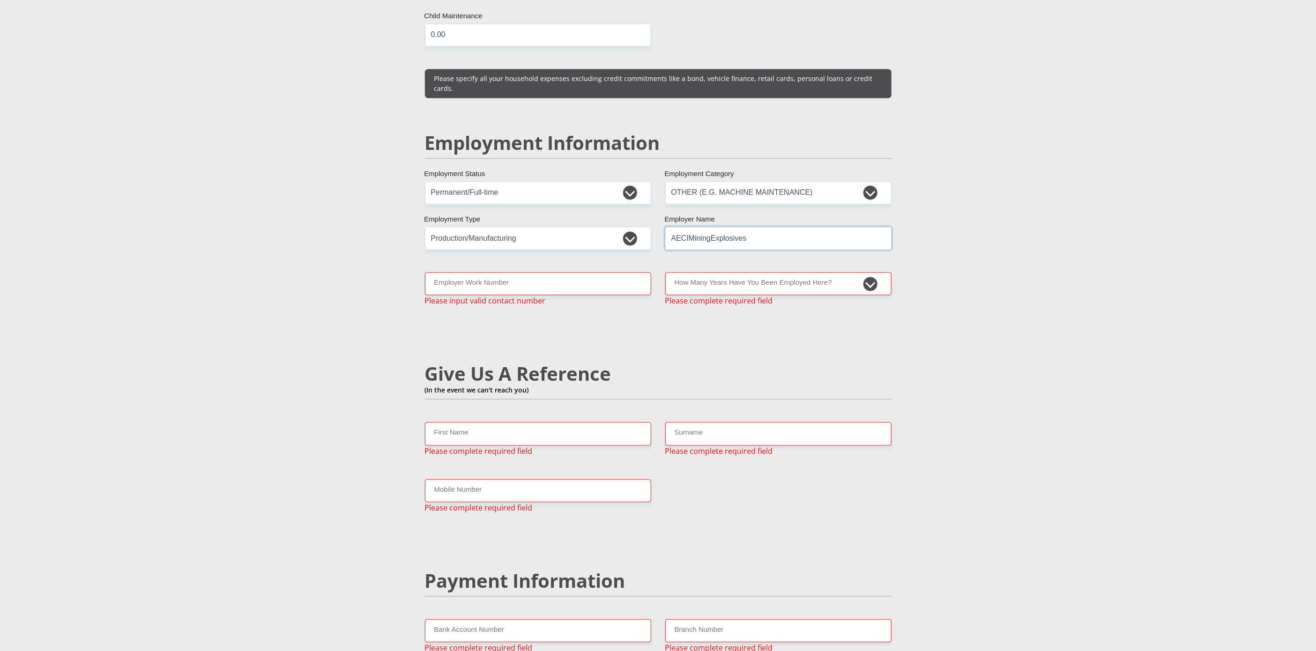
type input "AECIMiningExplosives"
click at [624, 272] on input "Employer Work Number" at bounding box center [538, 283] width 226 height 23
type input "920622"
click at [874, 272] on select "less than 1 year 1-3 years 3-5 years 5+ years" at bounding box center [778, 283] width 226 height 23
select select "24"
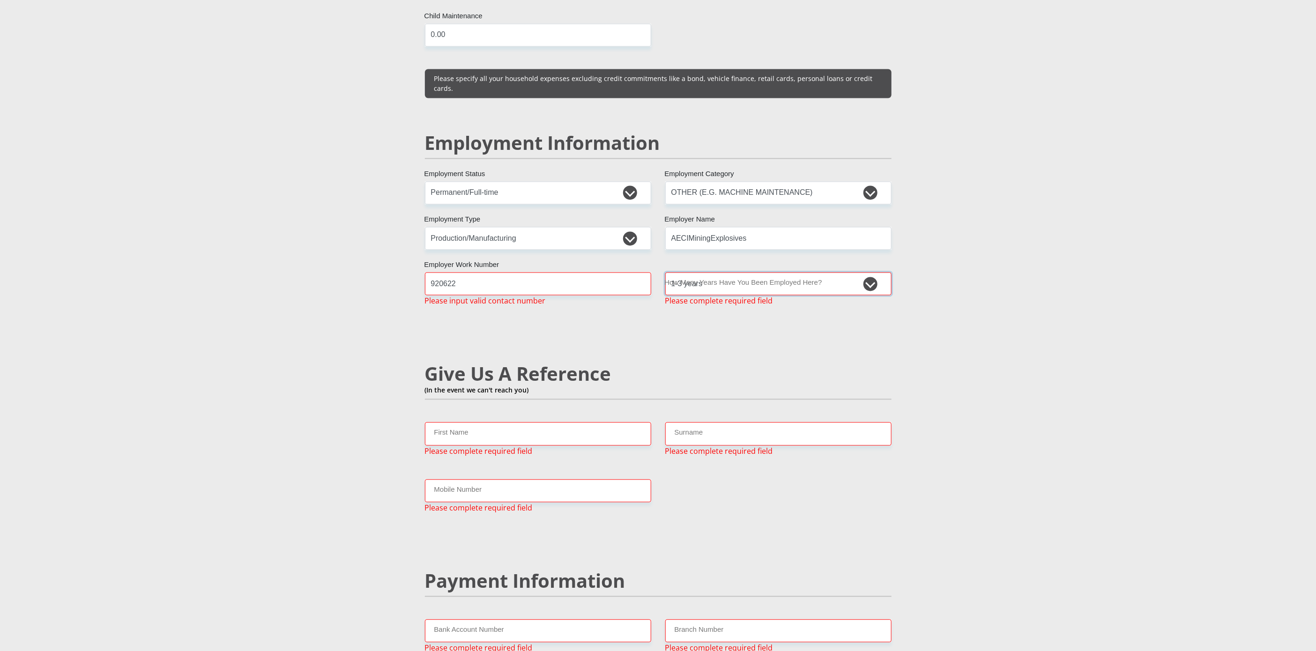
click at [665, 272] on select "less than 1 year 1-3 years 3-5 years 5+ years" at bounding box center [778, 283] width 226 height 23
click at [639, 422] on input "First Name" at bounding box center [538, 433] width 226 height 23
type input "Basetsana"
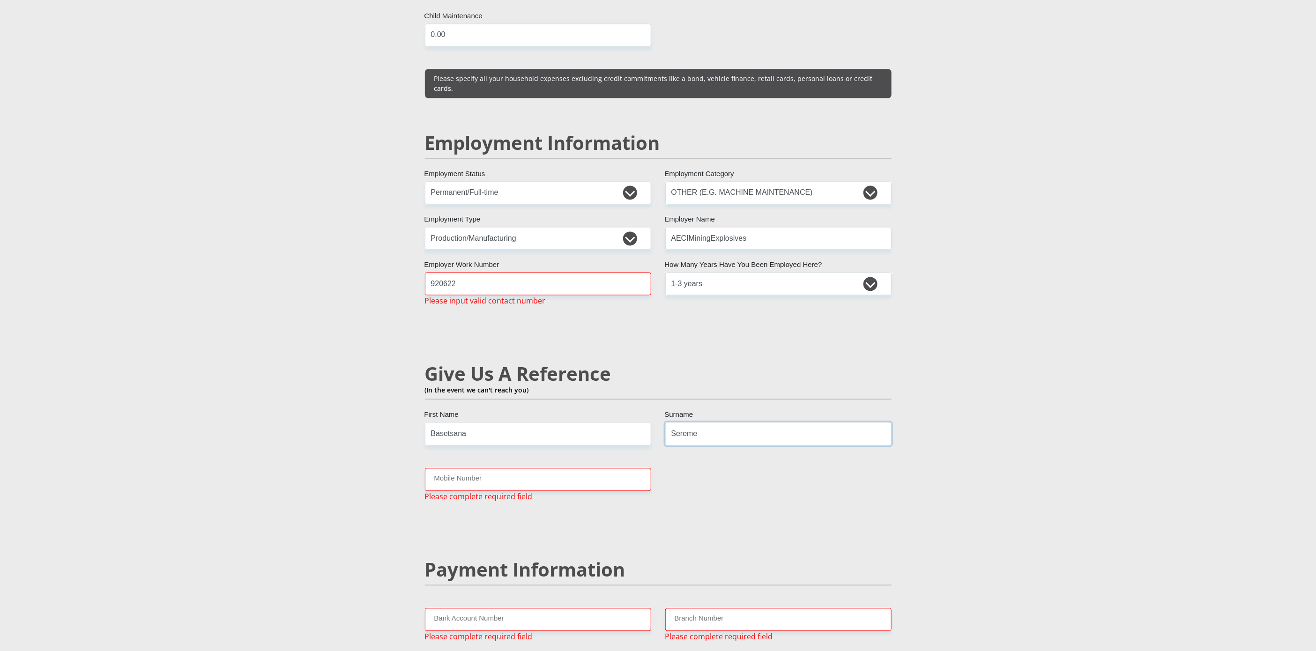
type input "Sereme"
click at [633, 468] on input "Mobile Number" at bounding box center [538, 479] width 226 height 23
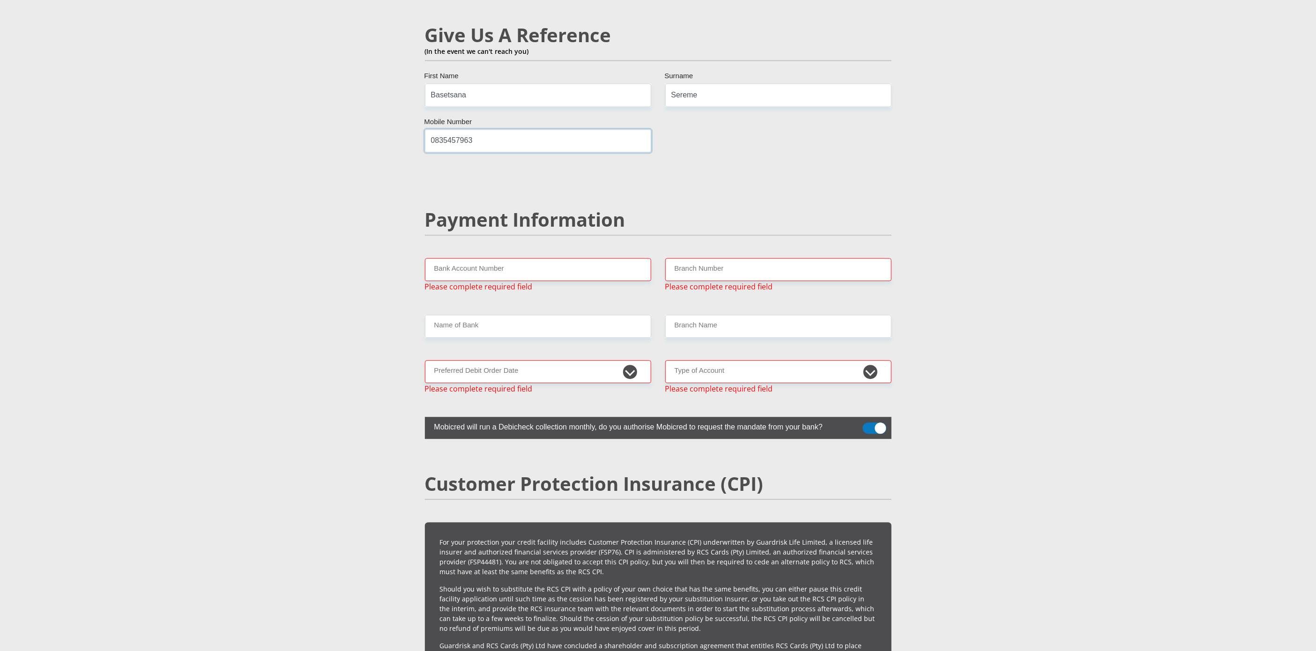
scroll to position [1686, 0]
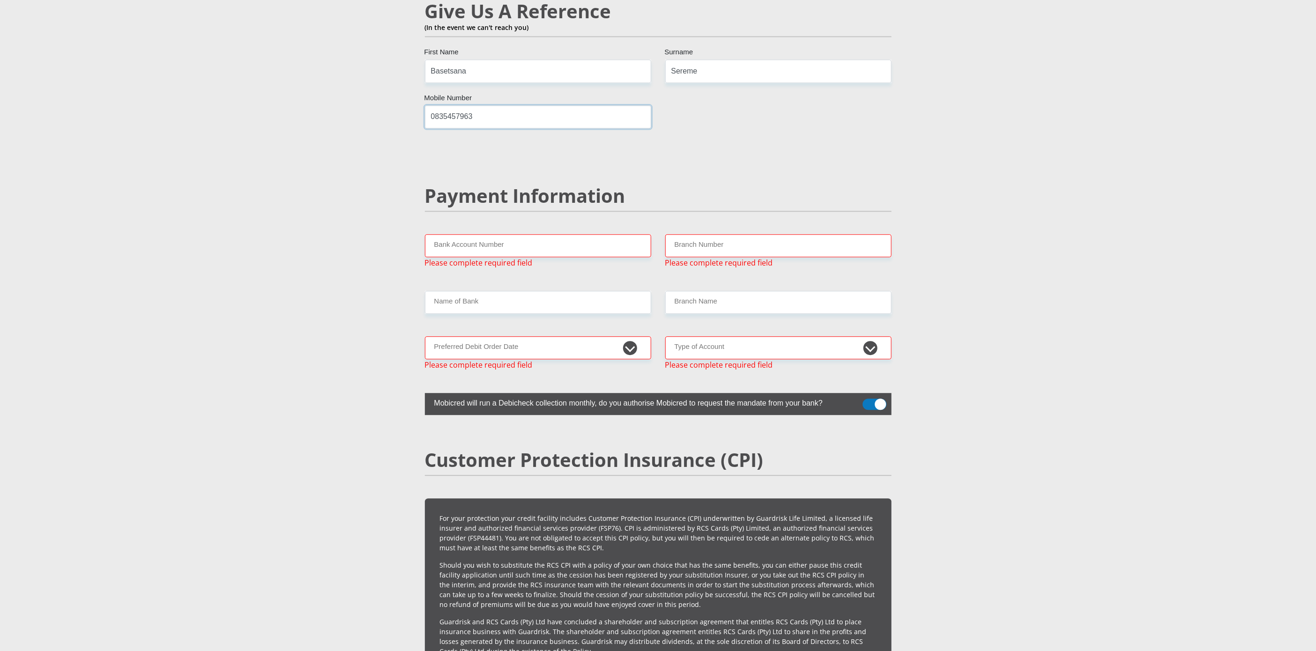
type input "0835457963"
click at [612, 234] on input "Bank Account Number" at bounding box center [538, 245] width 226 height 23
type input "1255080165"
click at [727, 234] on input "Branch Number" at bounding box center [778, 245] width 226 height 23
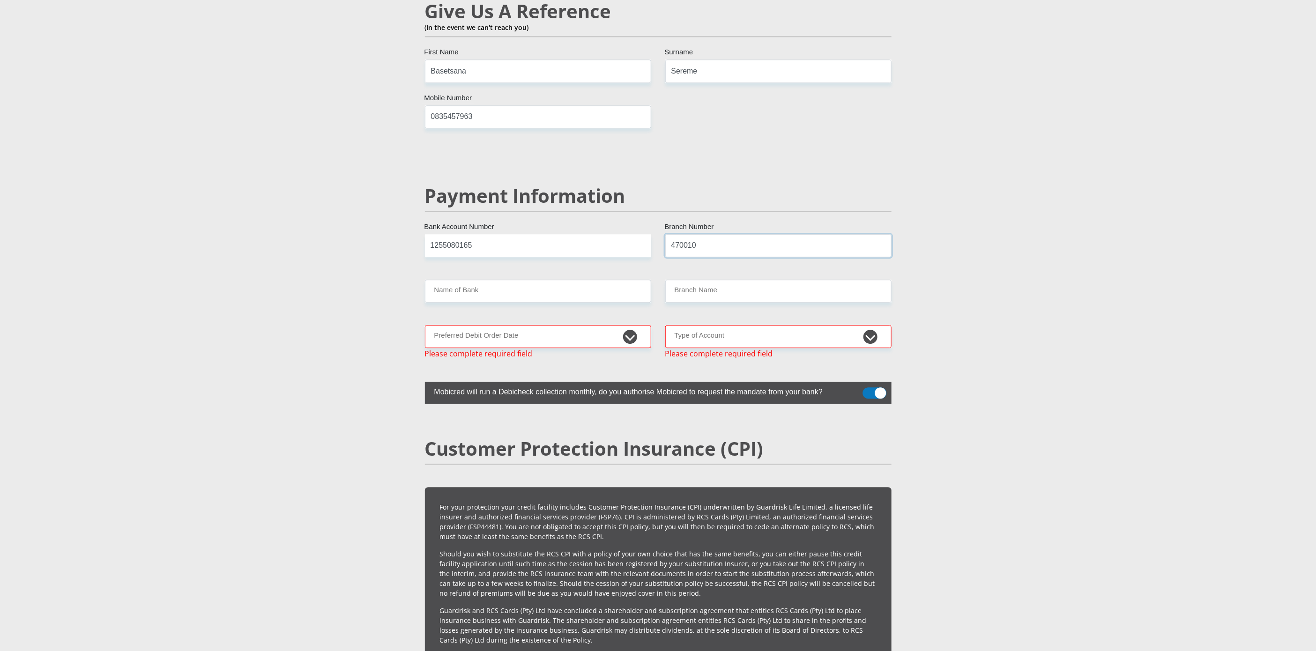
type input "470010"
click at [618, 280] on input "Name of Bank" at bounding box center [538, 291] width 226 height 23
type input "CAPITEC BANK LIMITED"
type input "CAPITEC BANK CPC"
click at [630, 325] on select "1st 2nd 3rd 4th 5th 7th 18th 19th 20th 21st 22nd 23rd 24th 25th 26th 27th 28th …" at bounding box center [538, 336] width 226 height 23
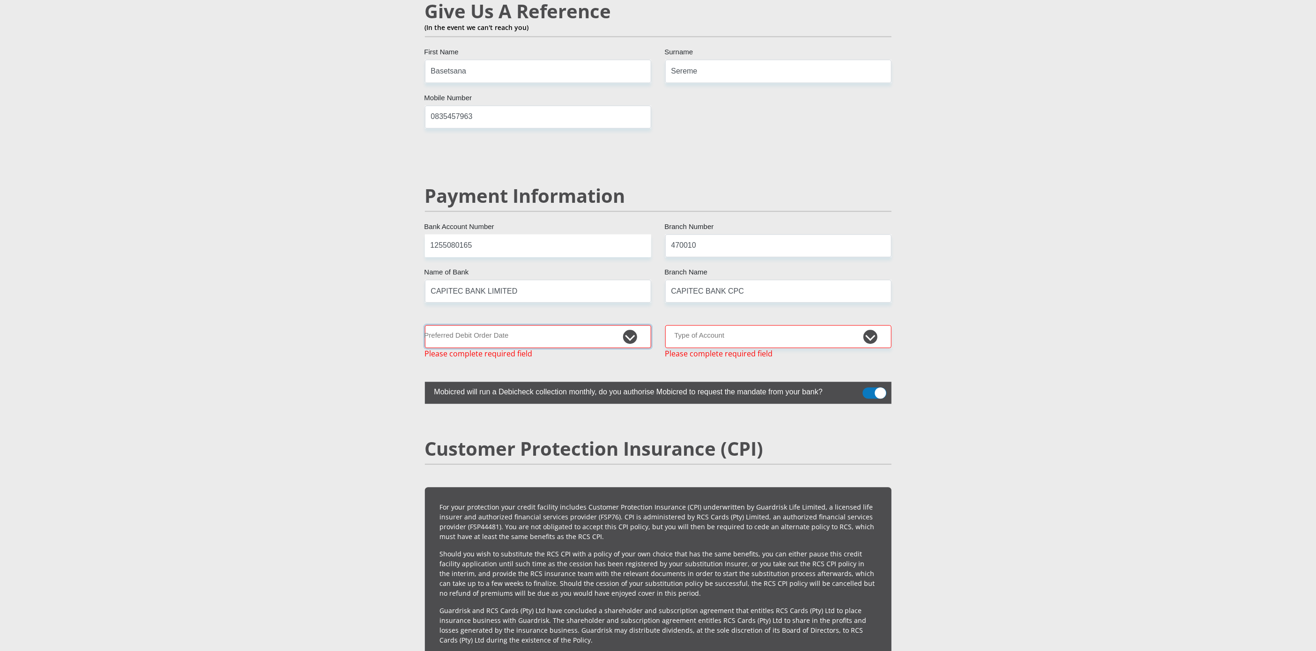
select select "25"
click at [425, 325] on select "1st 2nd 3rd 4th 5th 7th 18th 19th 20th 21st 22nd 23rd 24th 25th 26th 27th 28th …" at bounding box center [538, 336] width 226 height 23
click at [869, 325] on select "Cheque Savings" at bounding box center [778, 336] width 226 height 23
select select "SAV"
click at [665, 325] on select "Cheque Savings" at bounding box center [778, 336] width 226 height 23
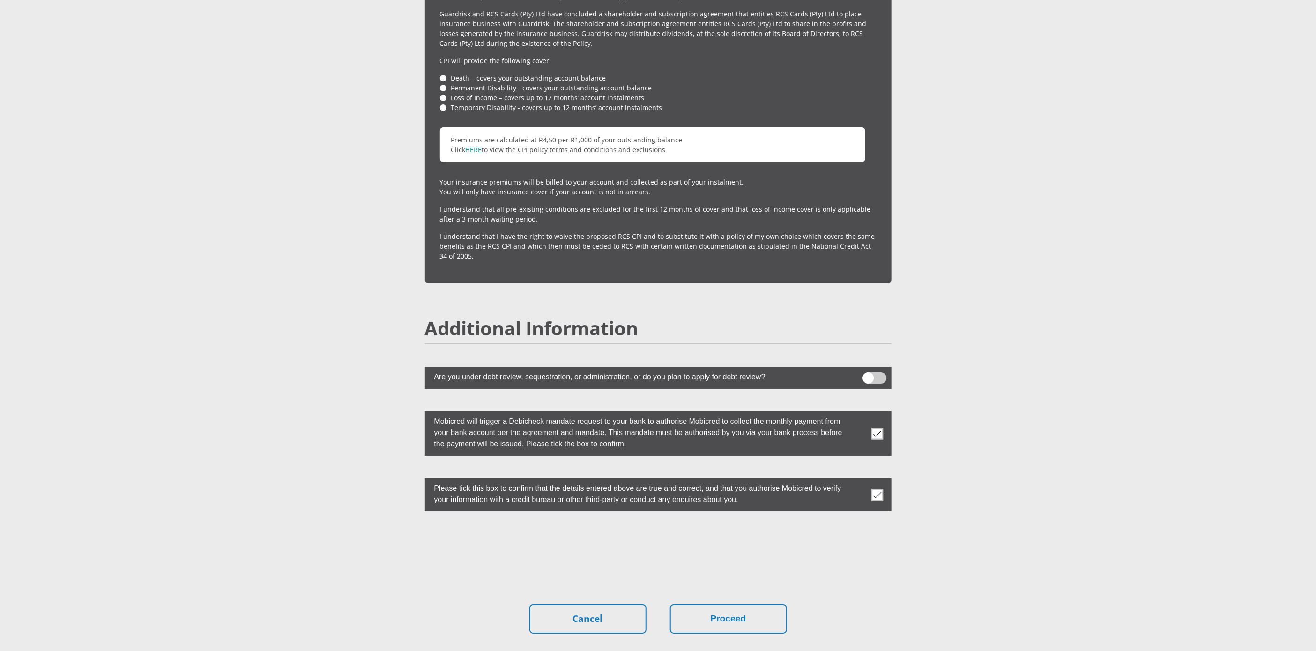
scroll to position [2347, 0]
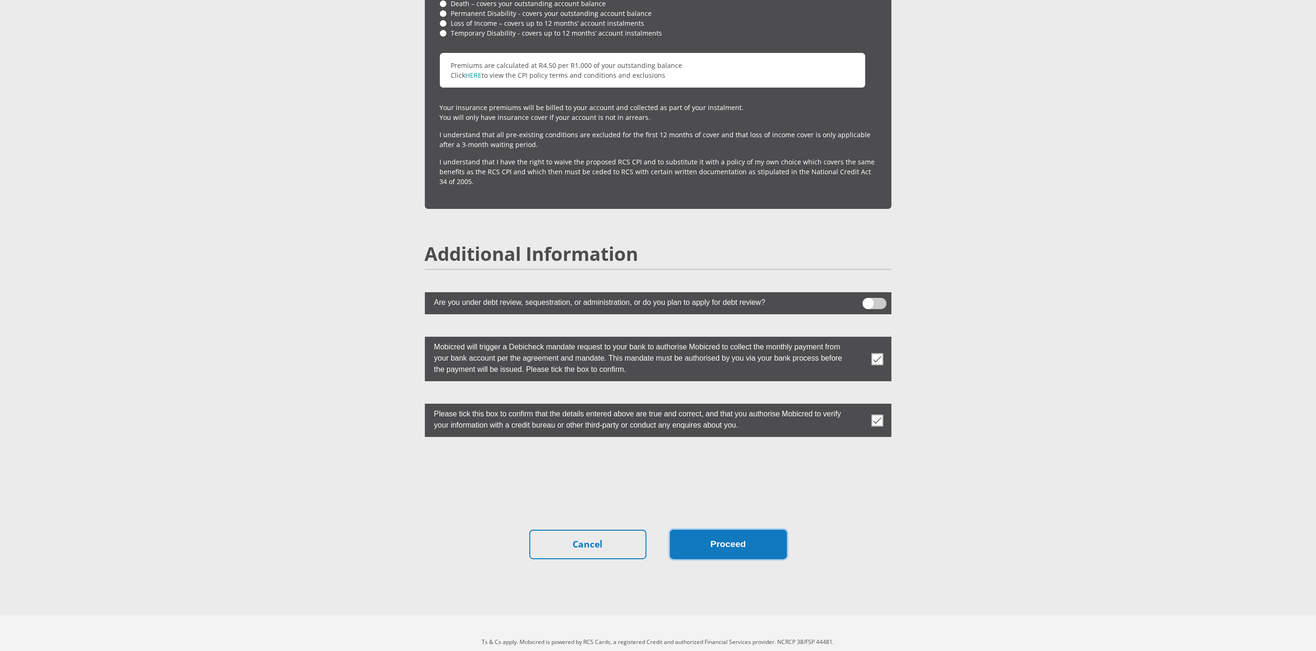
click at [736, 530] on button "Proceed" at bounding box center [728, 545] width 117 height 30
click at [720, 530] on button "Proceed" at bounding box center [728, 545] width 117 height 30
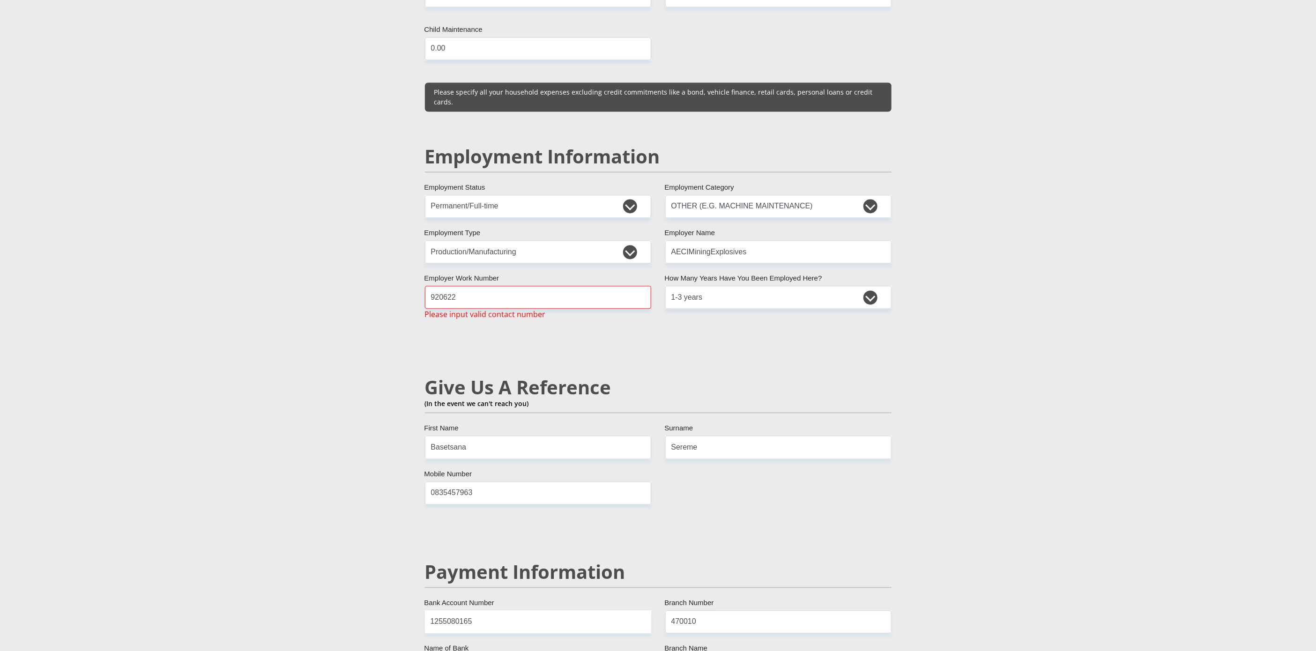
scroll to position [1306, 0]
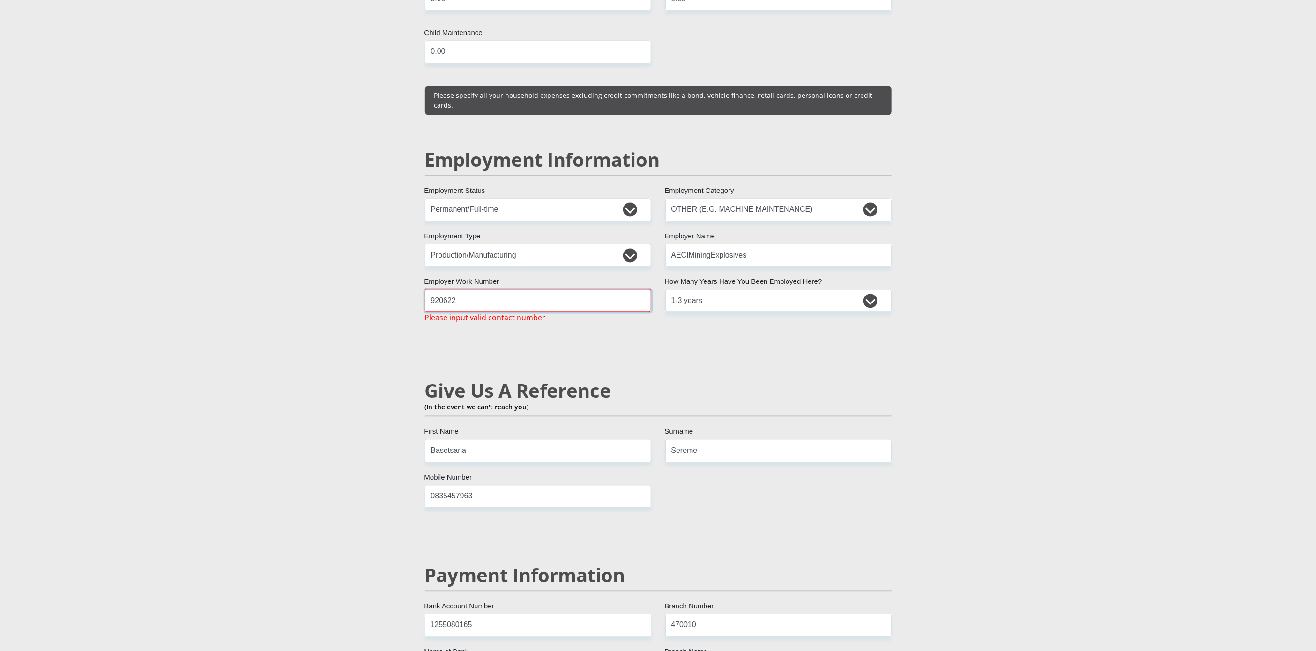
drag, startPoint x: 513, startPoint y: 284, endPoint x: 425, endPoint y: 295, distance: 89.2
click at [425, 295] on div "920622 Employer Work Number Please input valid contact number" at bounding box center [538, 307] width 240 height 34
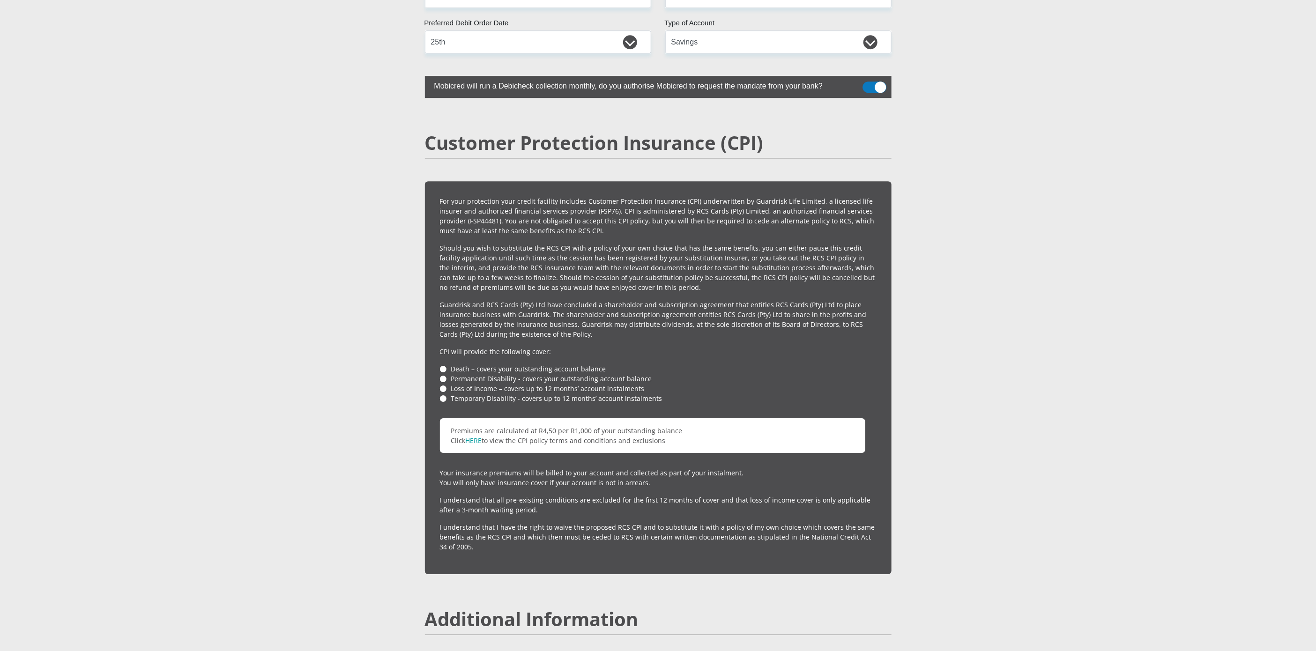
scroll to position [2335, 0]
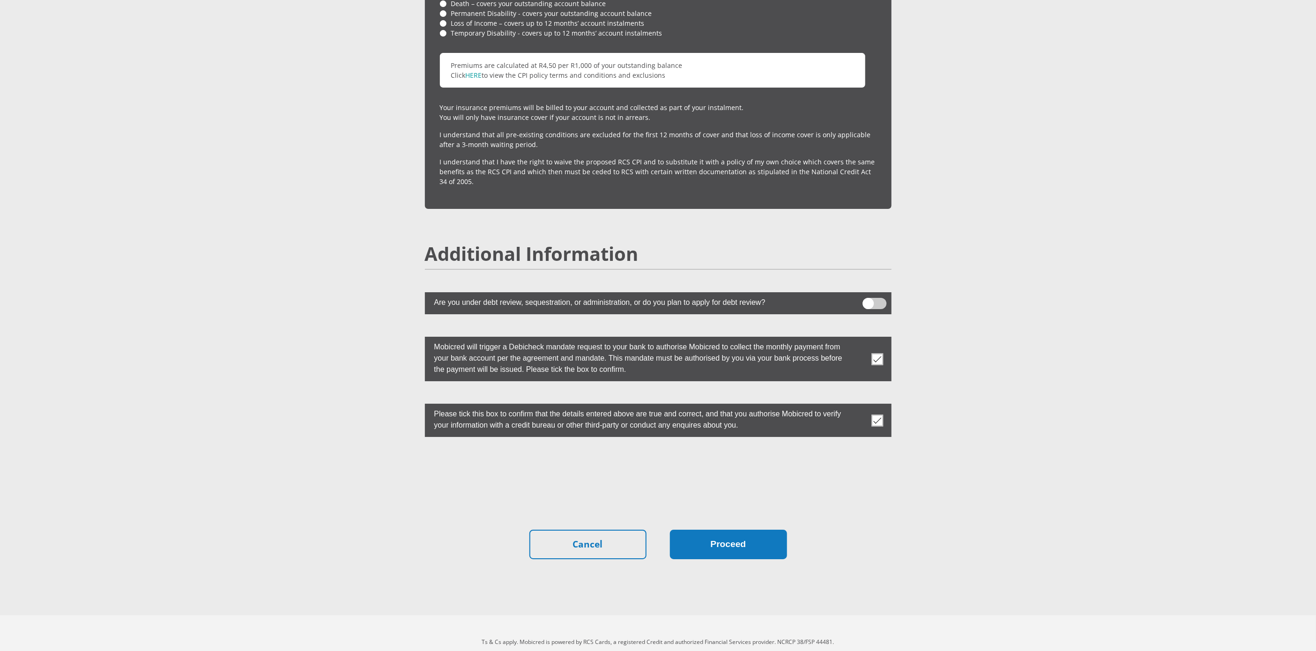
type input "0116066000"
click at [723, 534] on button "Proceed" at bounding box center [728, 545] width 117 height 30
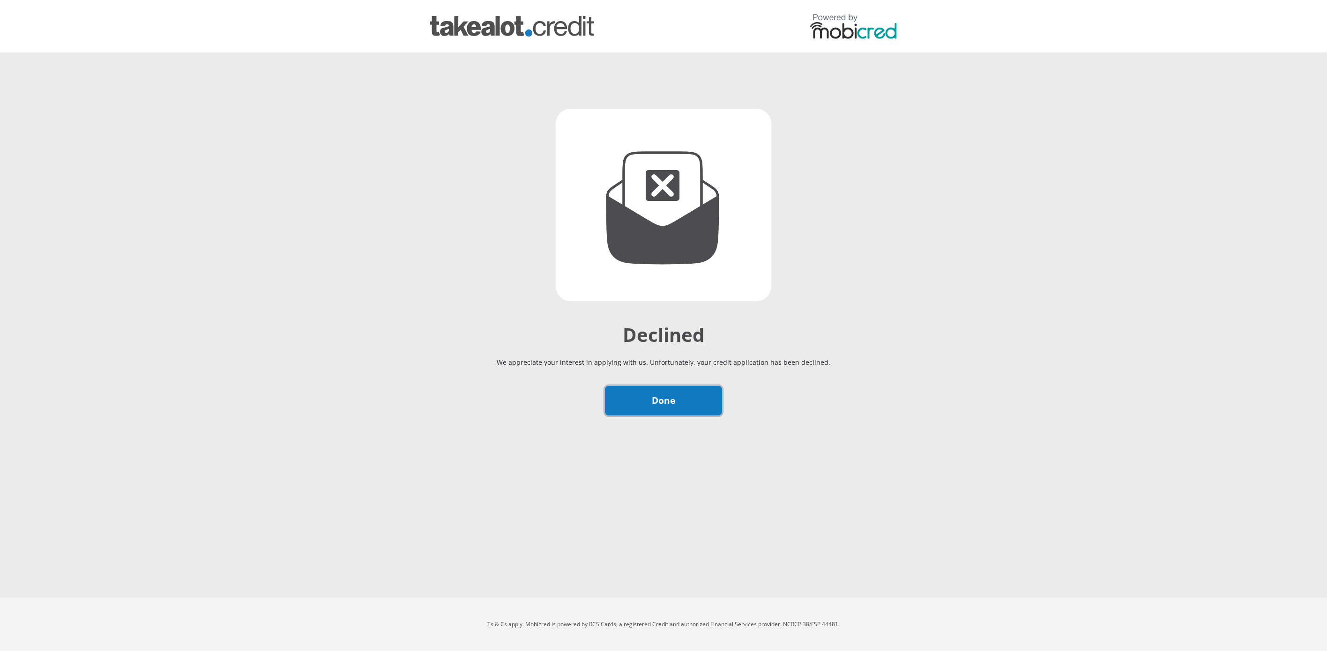
click at [654, 400] on link "Done" at bounding box center [663, 401] width 117 height 30
